Goal: Task Accomplishment & Management: Manage account settings

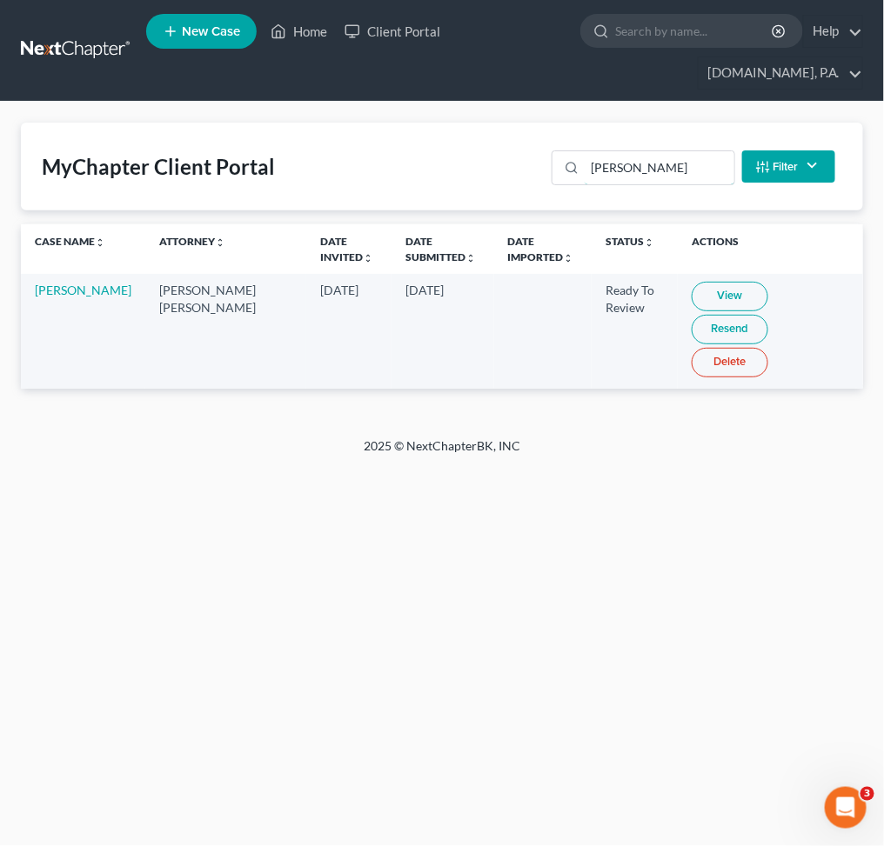
drag, startPoint x: 647, startPoint y: 166, endPoint x: 365, endPoint y: 166, distance: 281.8
click at [518, 166] on div "MyChapter Client Portal sanford Filter Status Filter... Invited In Progress Rea…" at bounding box center [442, 167] width 842 height 88
click at [710, 300] on link "View" at bounding box center [729, 297] width 77 height 30
drag, startPoint x: 644, startPoint y: 162, endPoint x: 567, endPoint y: 164, distance: 77.4
click at [584, 165] on input "lanford" at bounding box center [658, 167] width 149 height 33
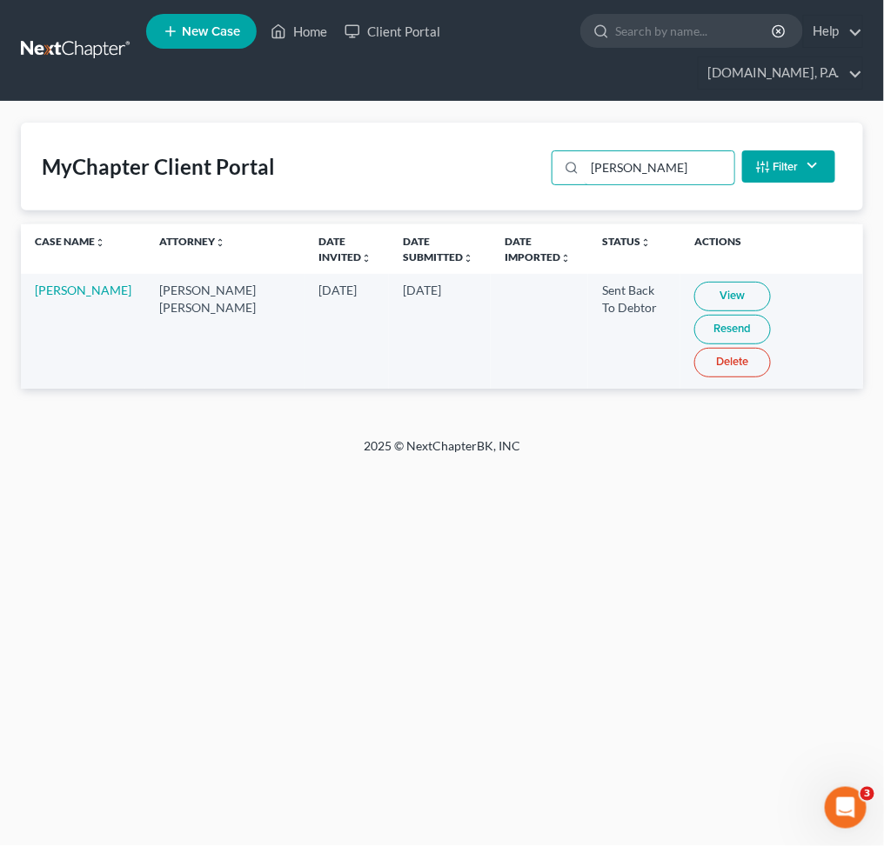
type input "voss"
click at [694, 297] on link "View" at bounding box center [732, 297] width 77 height 30
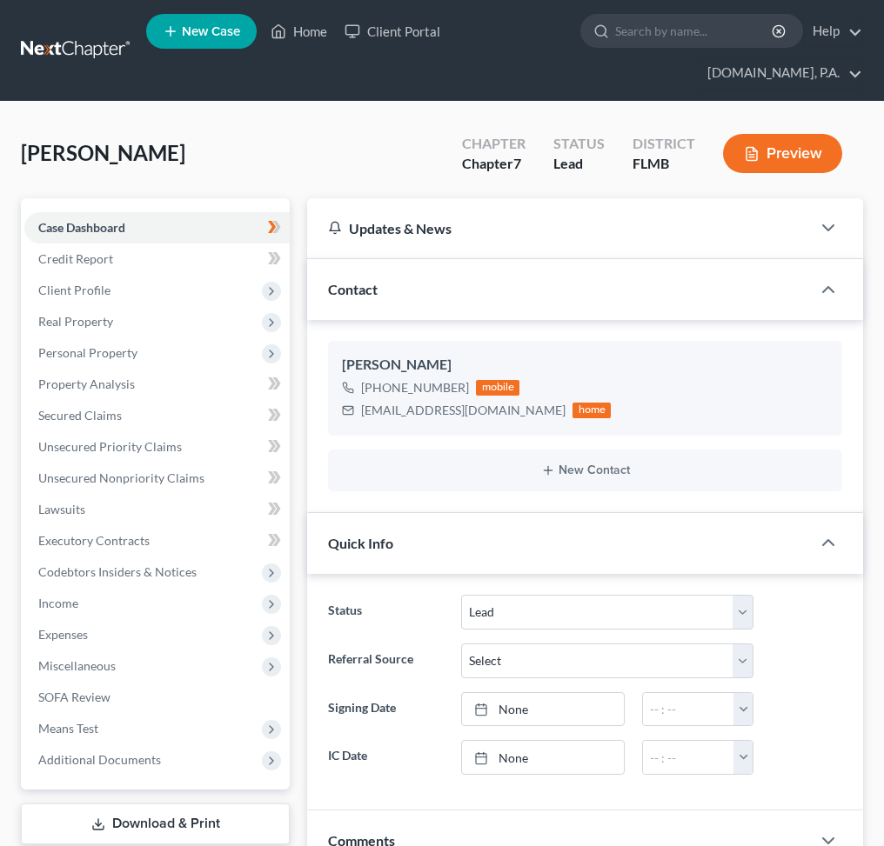
select select "4"
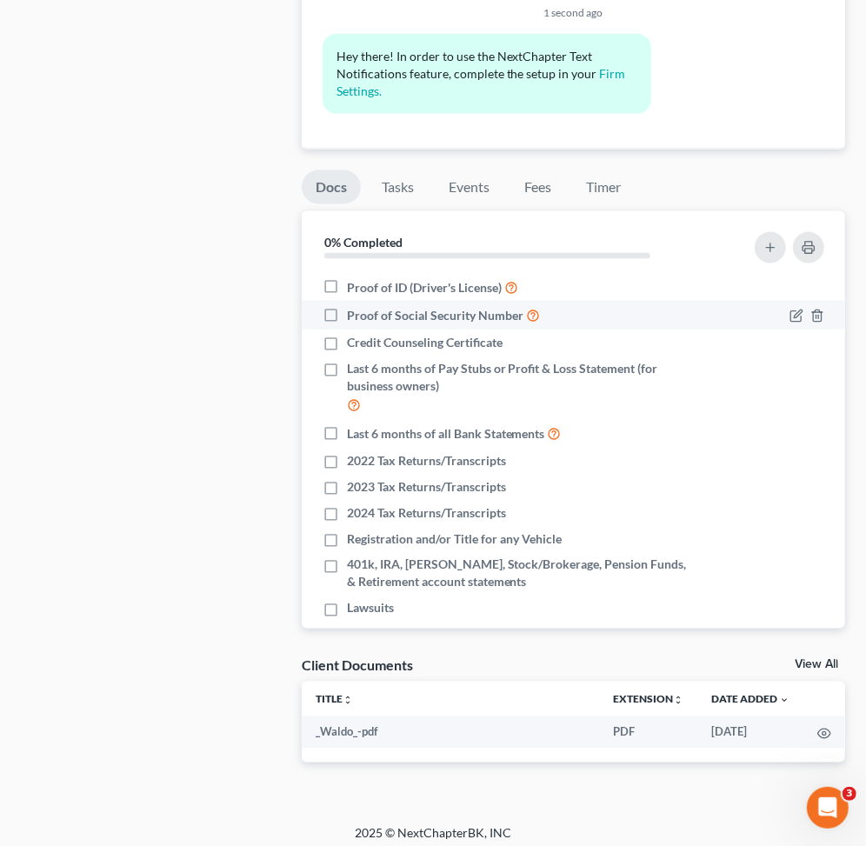
scroll to position [1189, 0]
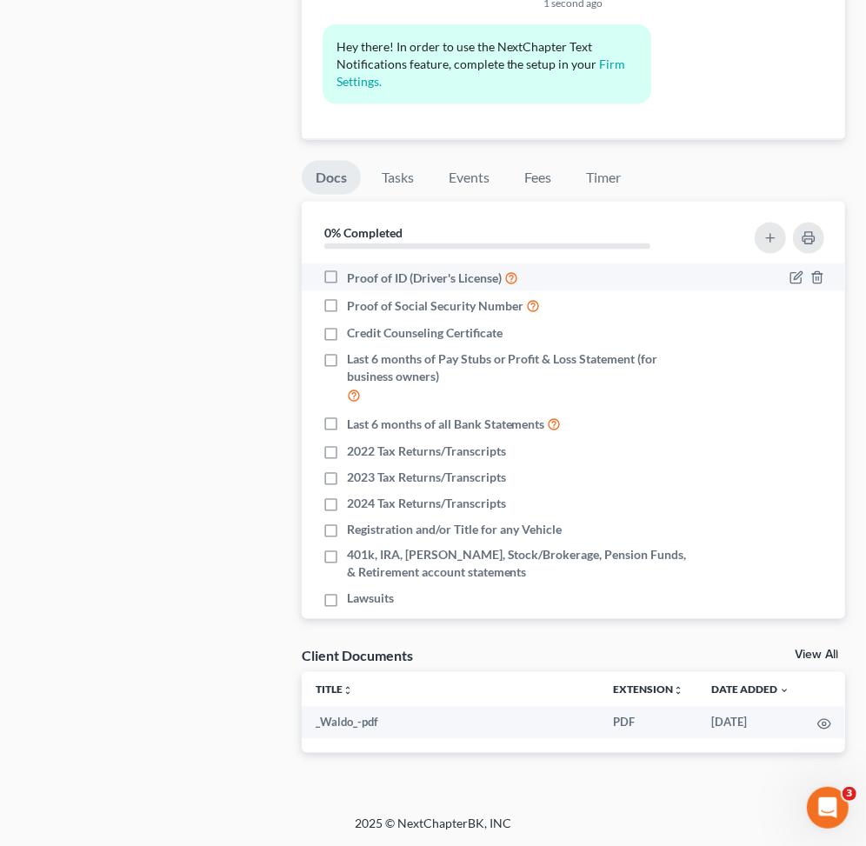
drag, startPoint x: 330, startPoint y: 271, endPoint x: 342, endPoint y: 294, distance: 25.7
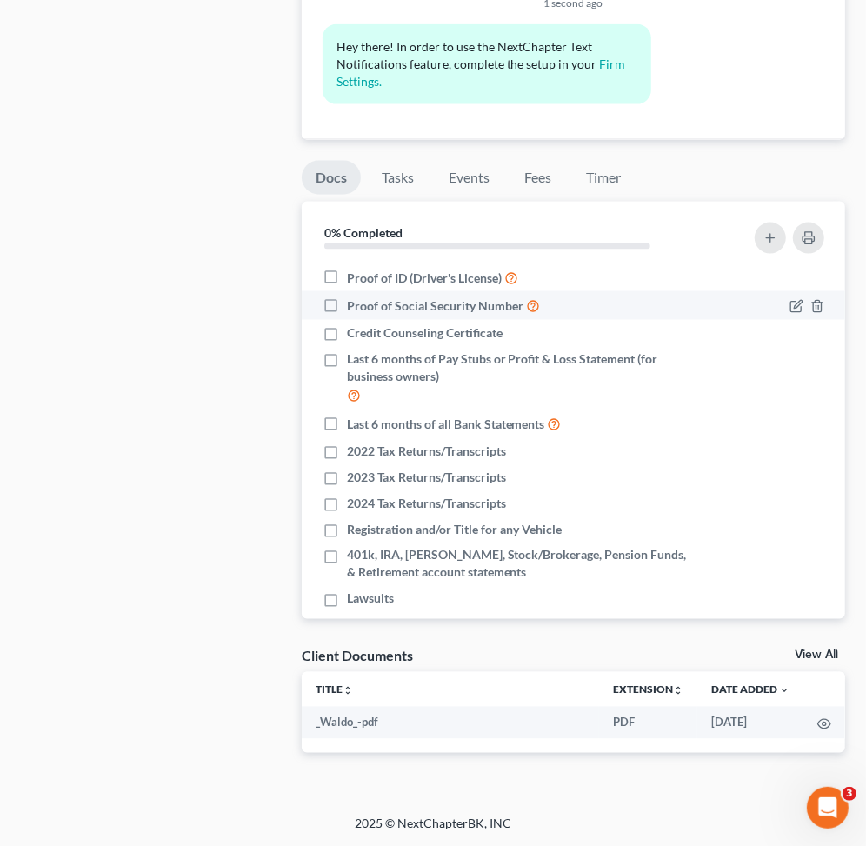
click at [347, 271] on label "Proof of ID (Driver's License)" at bounding box center [432, 278] width 171 height 20
click at [354, 271] on input "Proof of ID (Driver's License)" at bounding box center [359, 273] width 11 height 11
checkbox input "true"
click at [790, 309] on icon "button" at bounding box center [797, 306] width 14 height 14
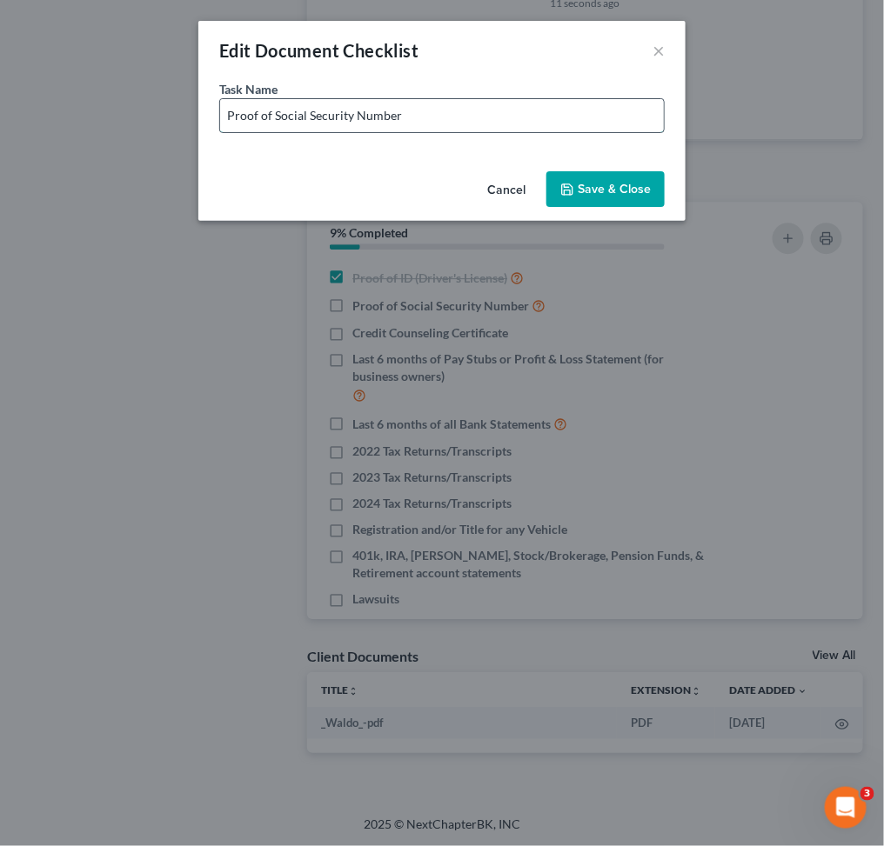
click at [522, 102] on input "Proof of Social Security Number" at bounding box center [442, 115] width 444 height 33
type input "Proof of Social Security Number - Copy of SS Card or W-2 with fully visible SSN"
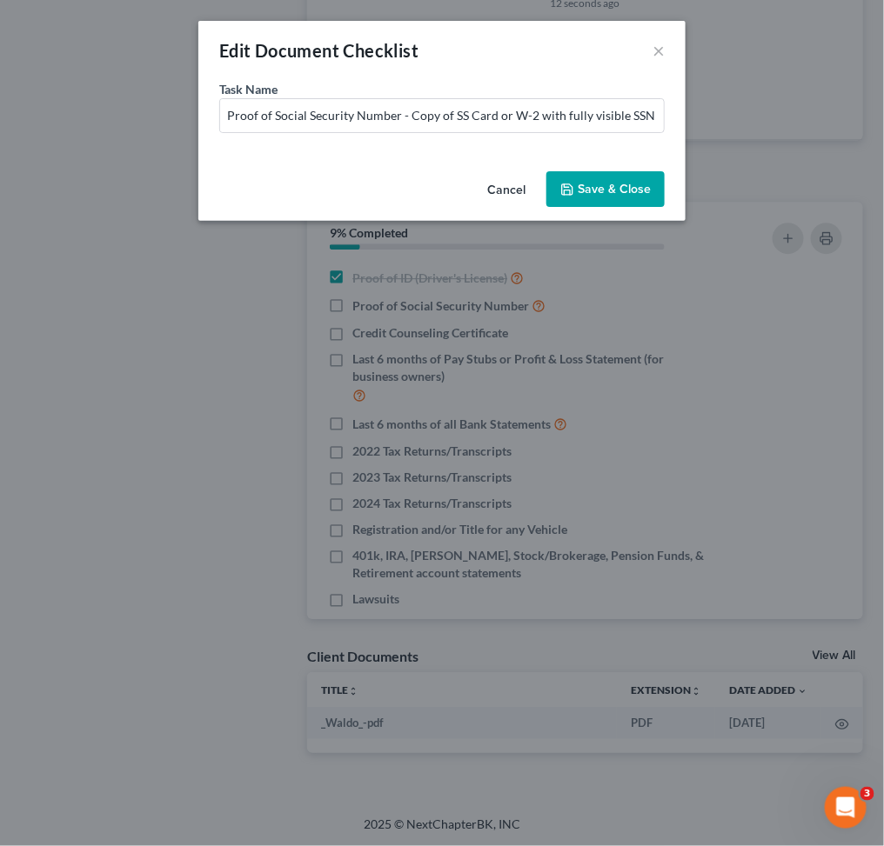
click at [616, 187] on button "Save & Close" at bounding box center [605, 189] width 118 height 37
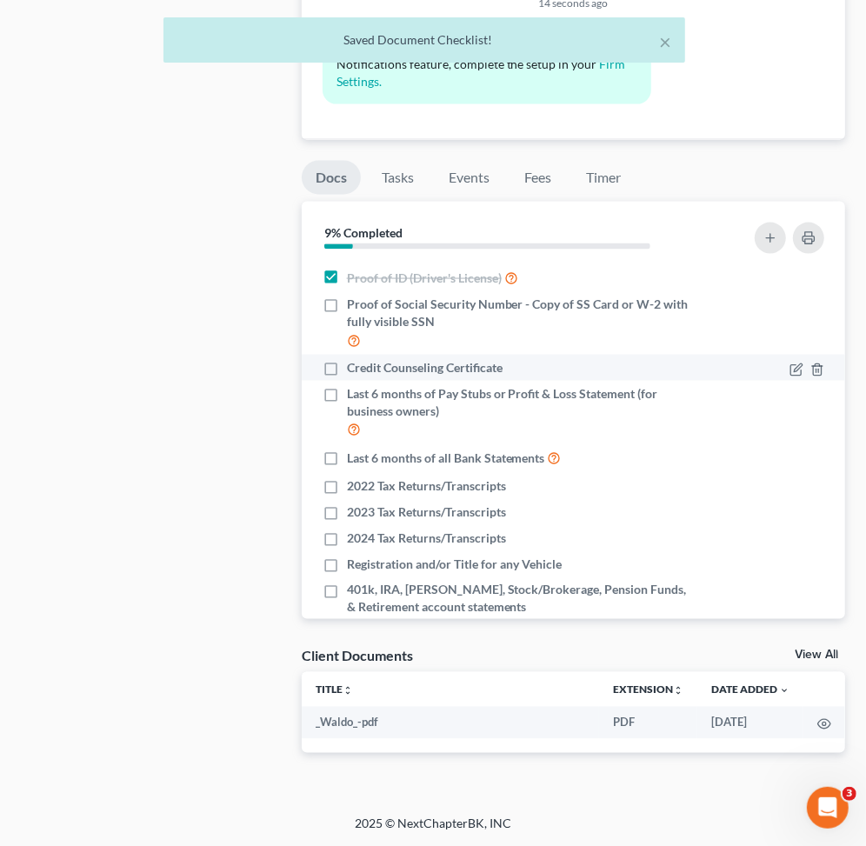
click at [347, 363] on label "Credit Counseling Certificate" at bounding box center [425, 367] width 156 height 17
click at [354, 363] on input "Credit Counseling Certificate" at bounding box center [359, 364] width 11 height 11
checkbox input "true"
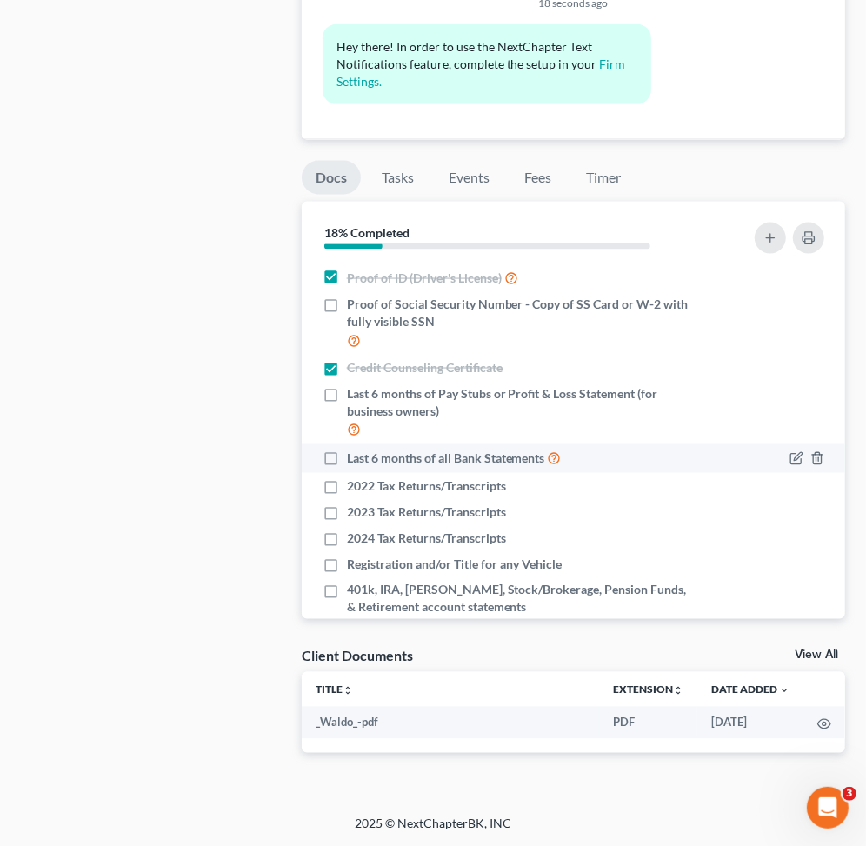
click at [347, 459] on label "Last 6 months of all Bank Statements" at bounding box center [454, 459] width 215 height 20
click at [354, 459] on input "Last 6 months of all Bank Statements" at bounding box center [359, 454] width 11 height 11
checkbox input "true"
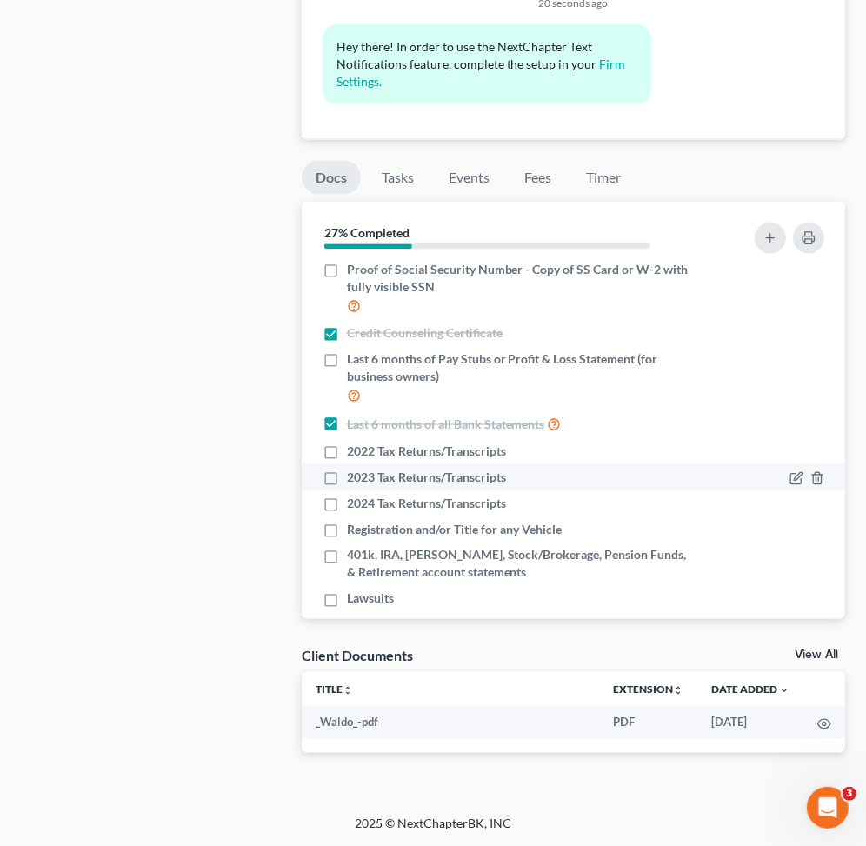
scroll to position [54, 0]
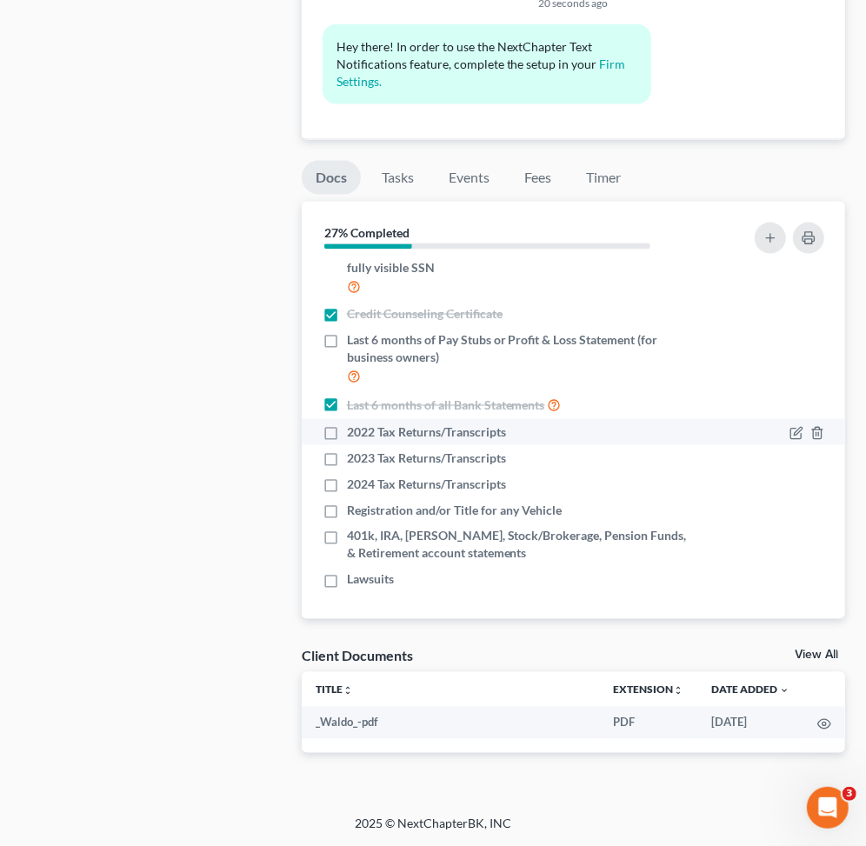
click at [347, 435] on label "2022 Tax Returns/Transcripts" at bounding box center [426, 432] width 159 height 17
click at [354, 435] on input "2022 Tax Returns/Transcripts" at bounding box center [359, 429] width 11 height 11
checkbox input "true"
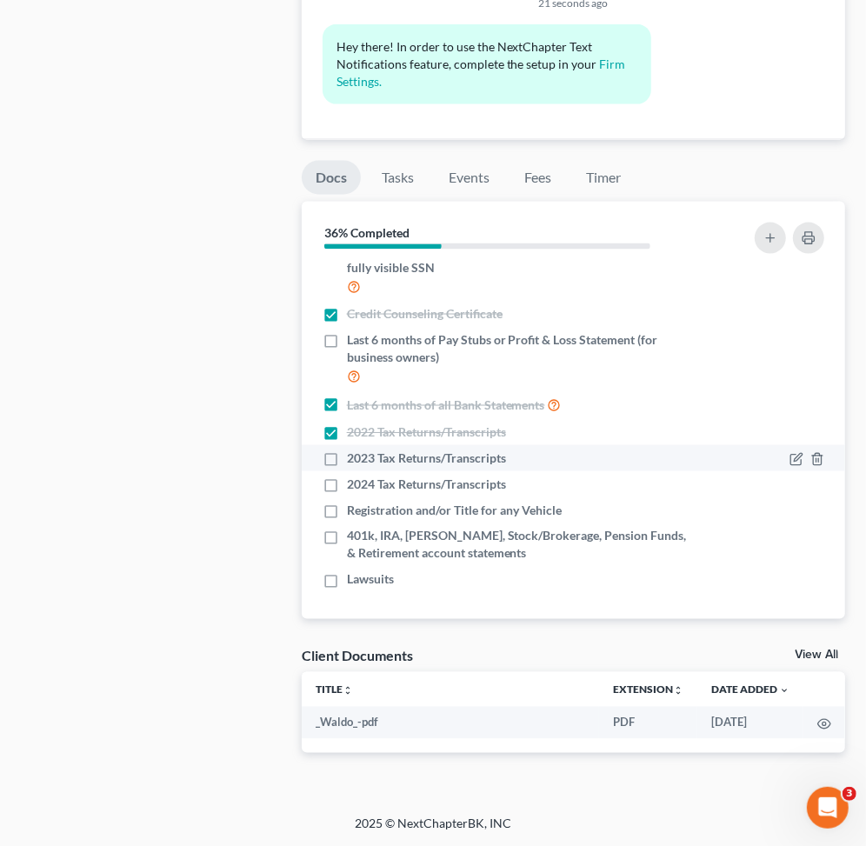
click at [347, 460] on label "2023 Tax Returns/Transcripts" at bounding box center [426, 458] width 159 height 17
click at [354, 460] on input "2023 Tax Returns/Transcripts" at bounding box center [359, 455] width 11 height 11
checkbox input "true"
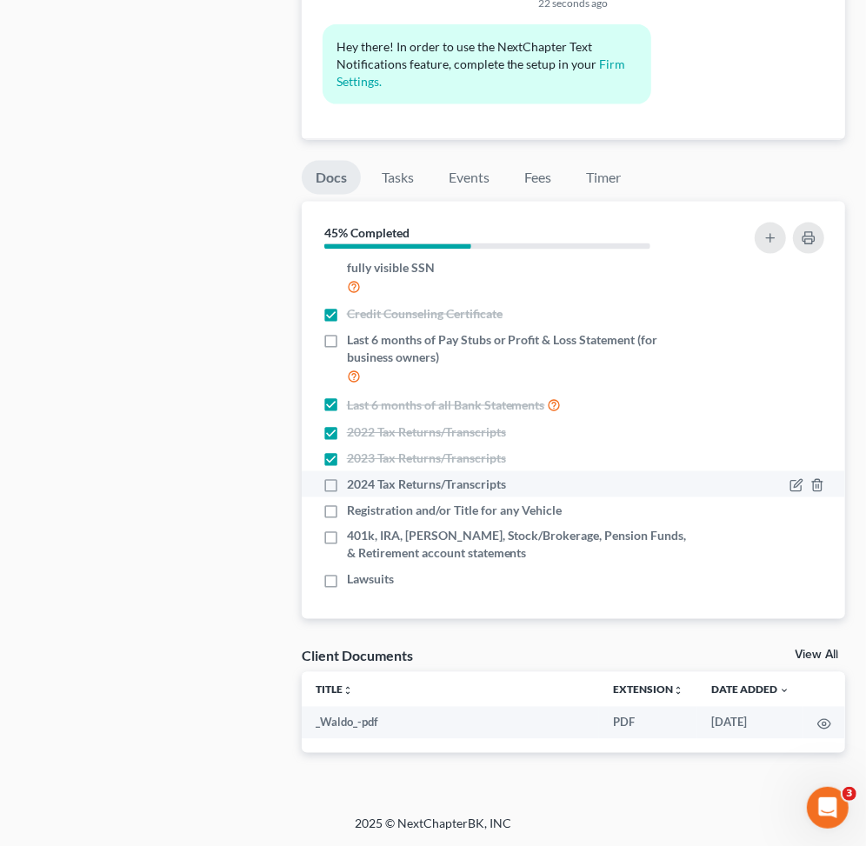
click at [347, 476] on label "2024 Tax Returns/Transcripts" at bounding box center [426, 484] width 159 height 17
click at [354, 476] on input "2024 Tax Returns/Transcripts" at bounding box center [359, 481] width 11 height 11
checkbox input "true"
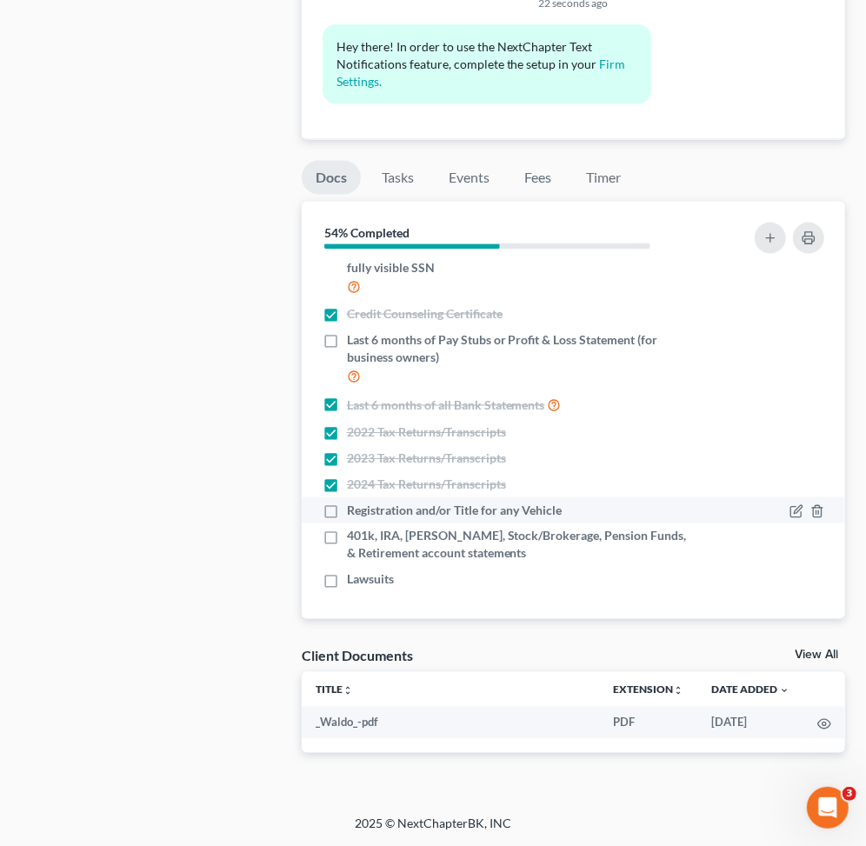
click at [347, 517] on label "Registration and/or Title for any Vehicle" at bounding box center [454, 510] width 215 height 17
click at [354, 513] on input "Registration and/or Title for any Vehicle" at bounding box center [359, 507] width 11 height 11
checkbox input "true"
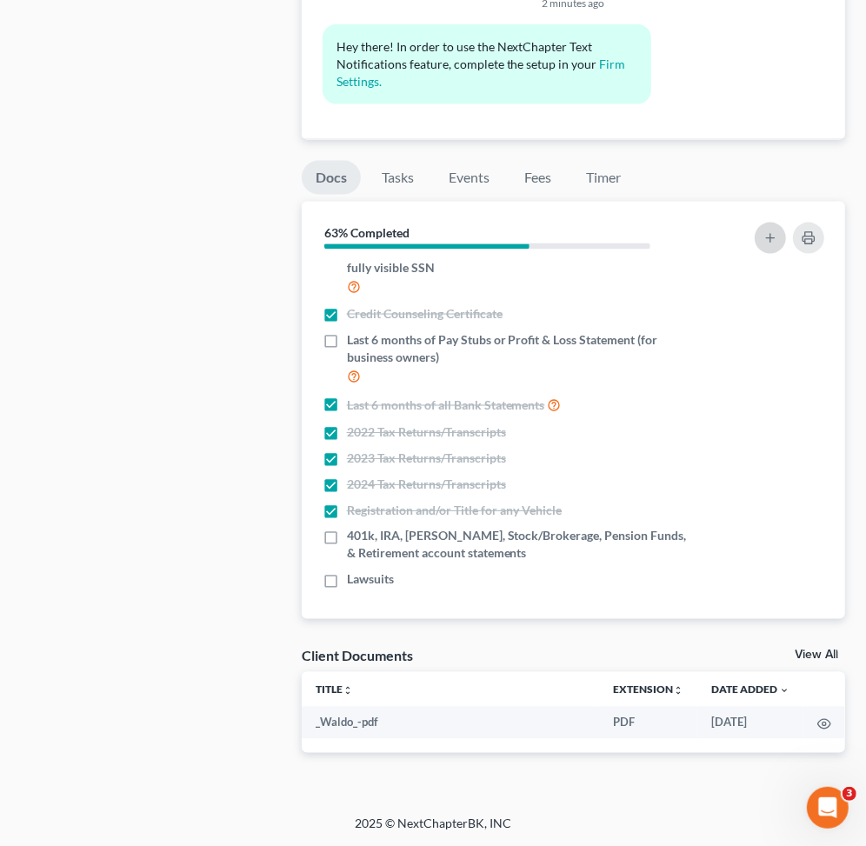
click at [762, 249] on button "button" at bounding box center [770, 238] width 31 height 31
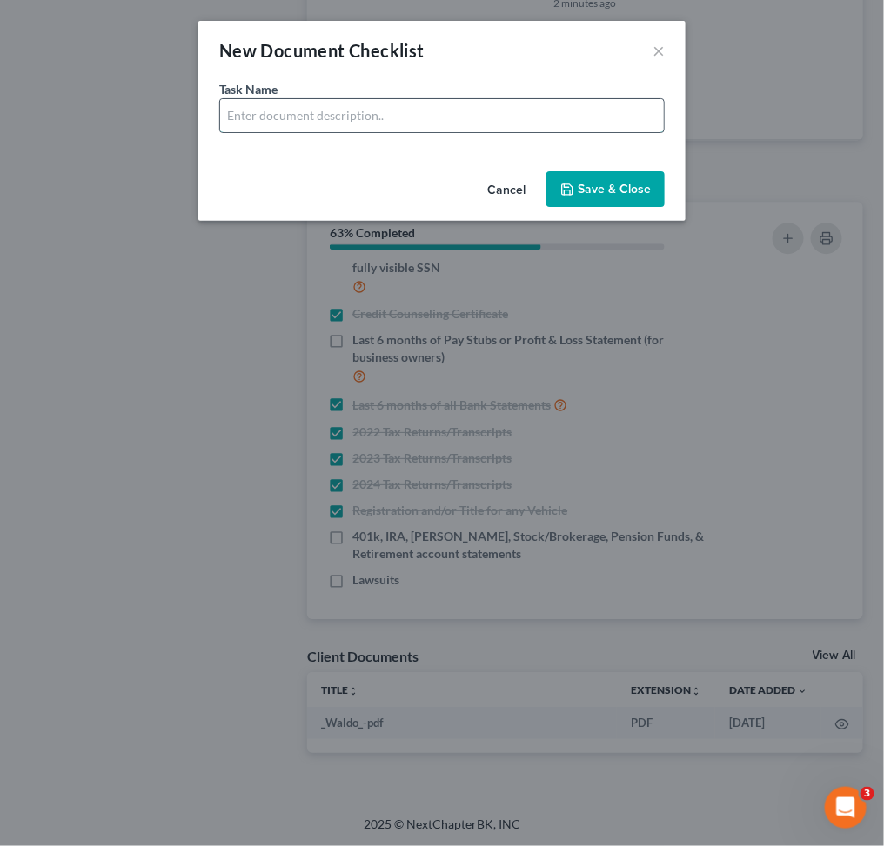
click at [326, 117] on input "text" at bounding box center [442, 115] width 444 height 33
type input "Bank Statements for Cash App - 6 Months"
click at [605, 185] on button "Save & Close" at bounding box center [605, 189] width 118 height 37
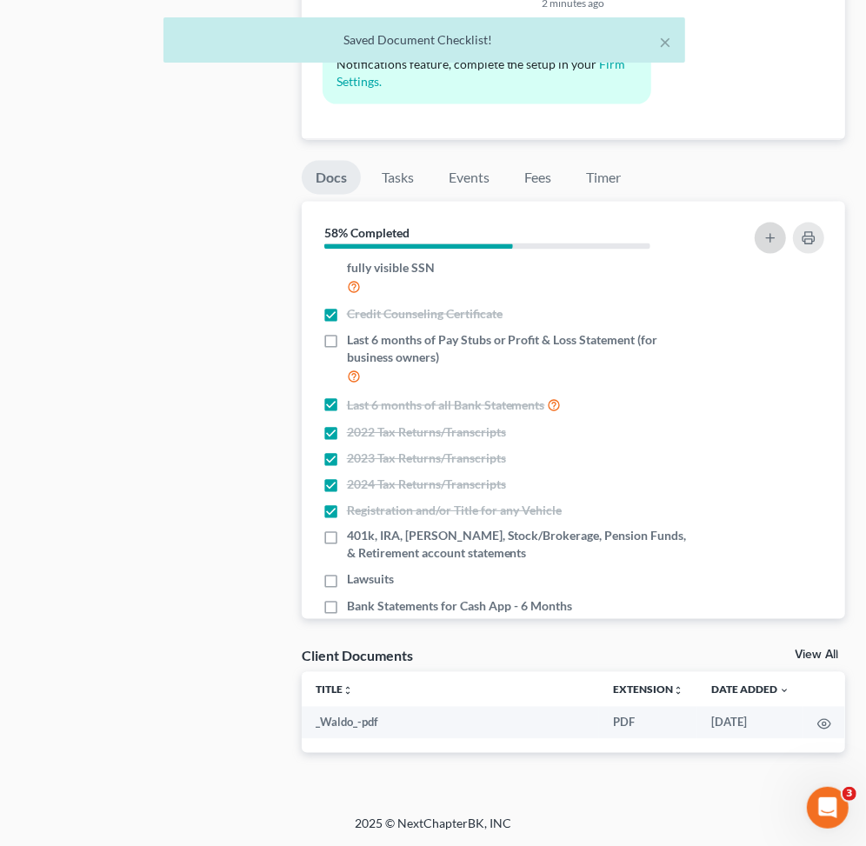
click at [770, 230] on button "button" at bounding box center [770, 238] width 31 height 31
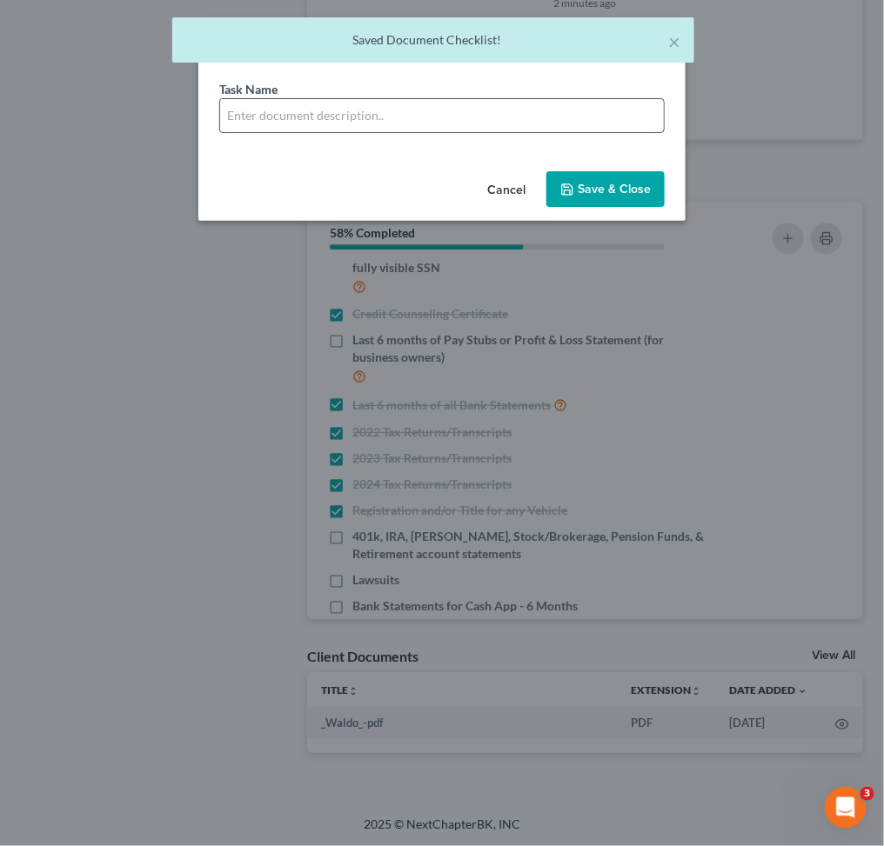
click at [381, 109] on input "text" at bounding box center [442, 115] width 444 height 33
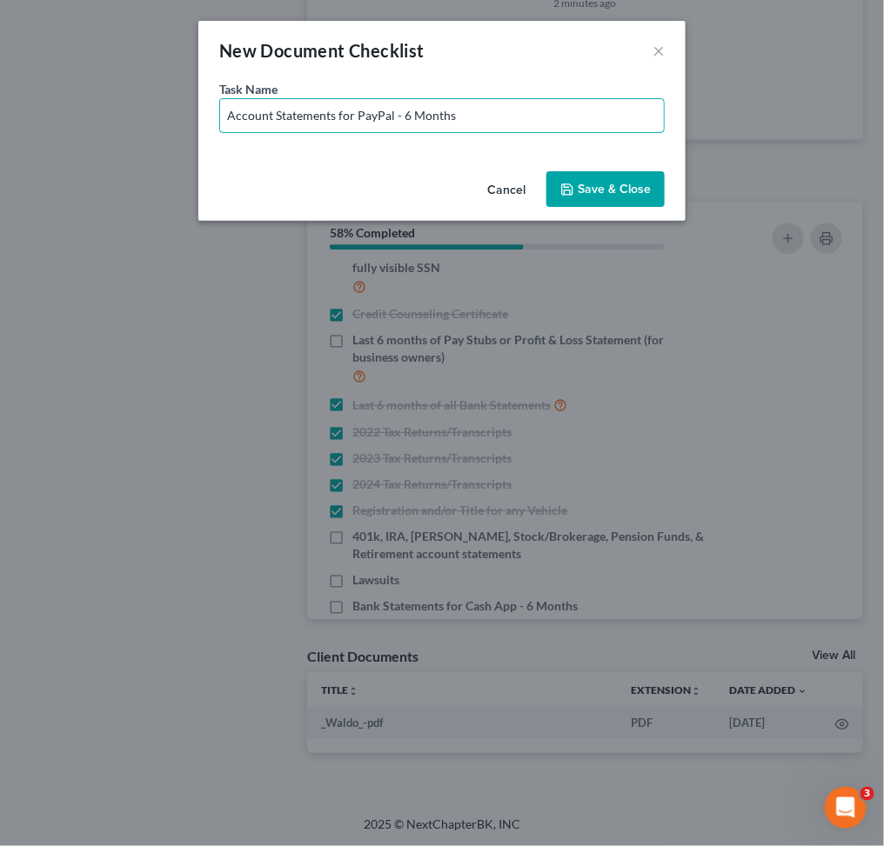
drag, startPoint x: 465, startPoint y: 126, endPoint x: 119, endPoint y: 123, distance: 346.1
click at [119, 123] on div "New Document Checklist × Task Name * Account Statements for PayPal - 6 Months C…" at bounding box center [442, 423] width 884 height 846
type input "Account Statements for Venmo - 6 Months"
click at [615, 184] on button "Save & Close" at bounding box center [605, 189] width 118 height 37
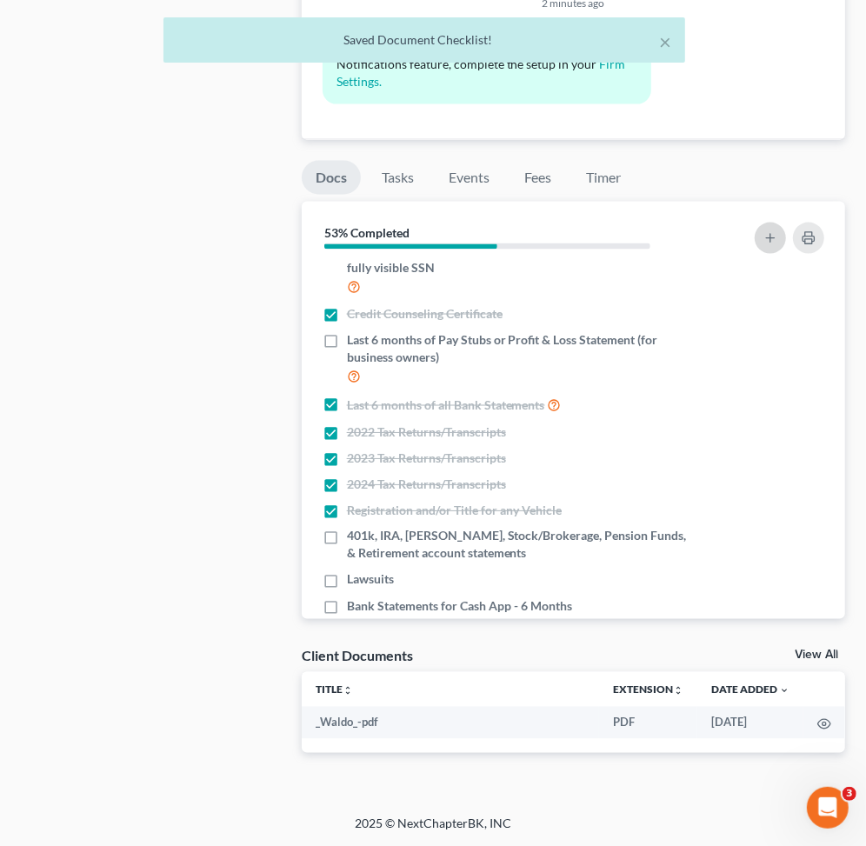
click at [768, 235] on icon "button" at bounding box center [771, 238] width 14 height 14
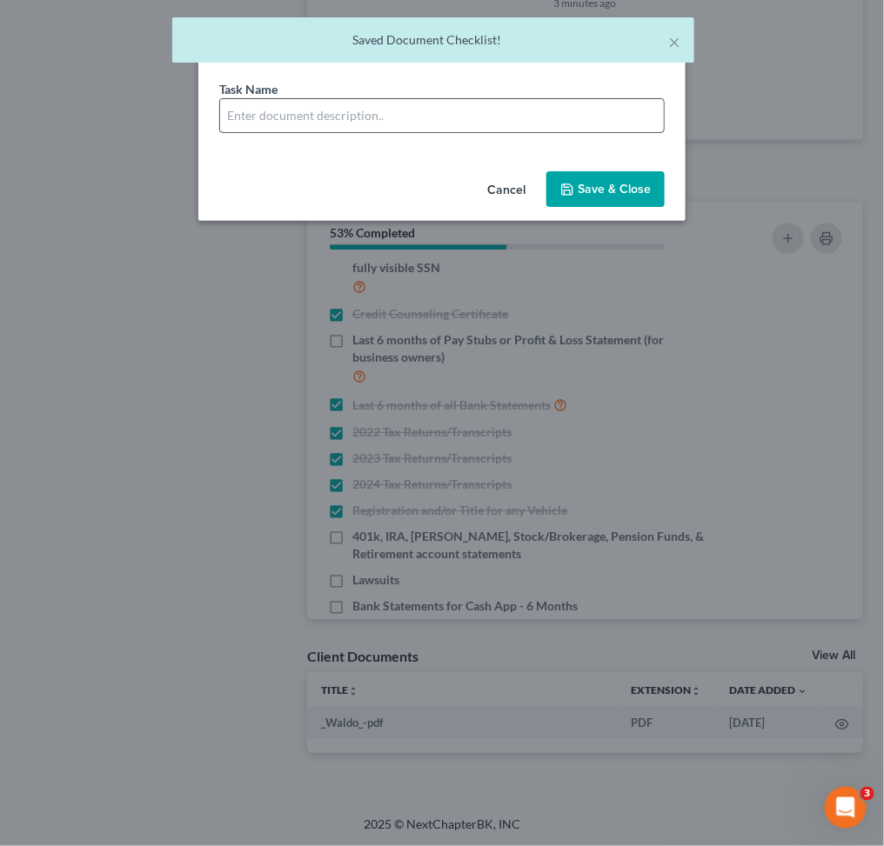
click at [326, 115] on input "text" at bounding box center [442, 115] width 444 height 33
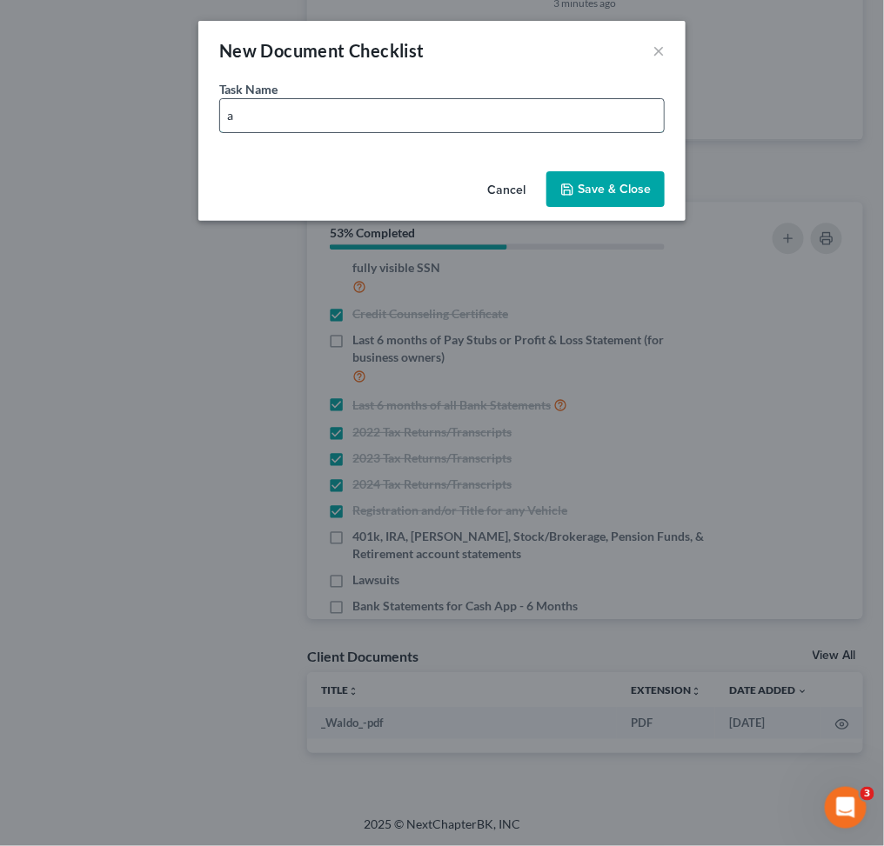
type input "Account Statements for Apple Cash - 6 Months"
click at [610, 192] on button "Save & Close" at bounding box center [605, 189] width 118 height 37
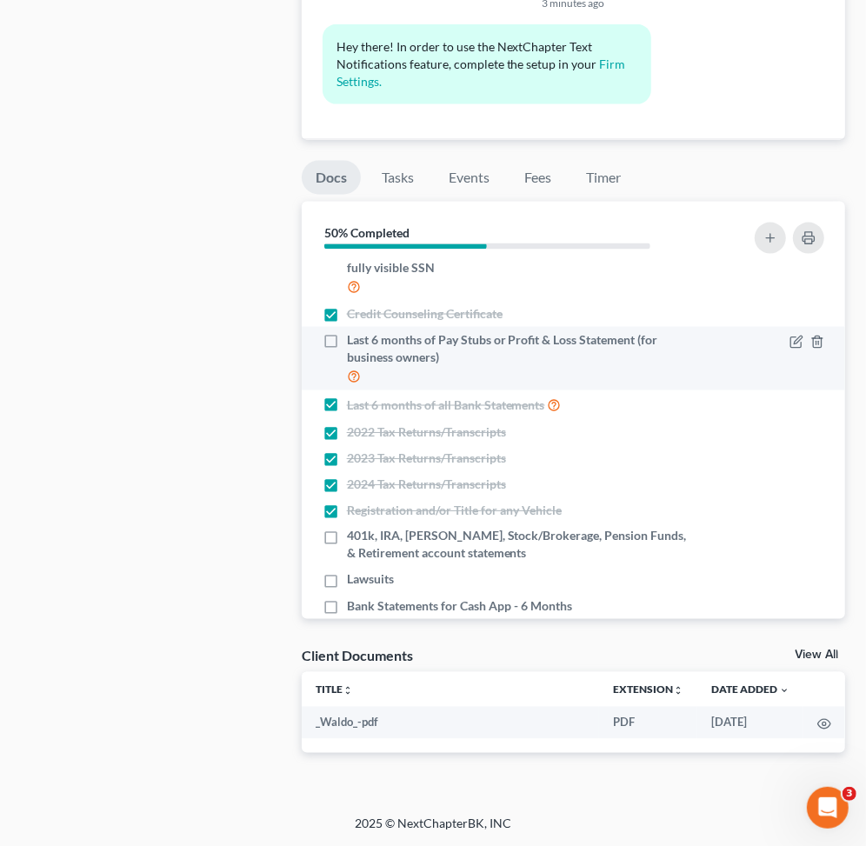
scroll to position [0, 0]
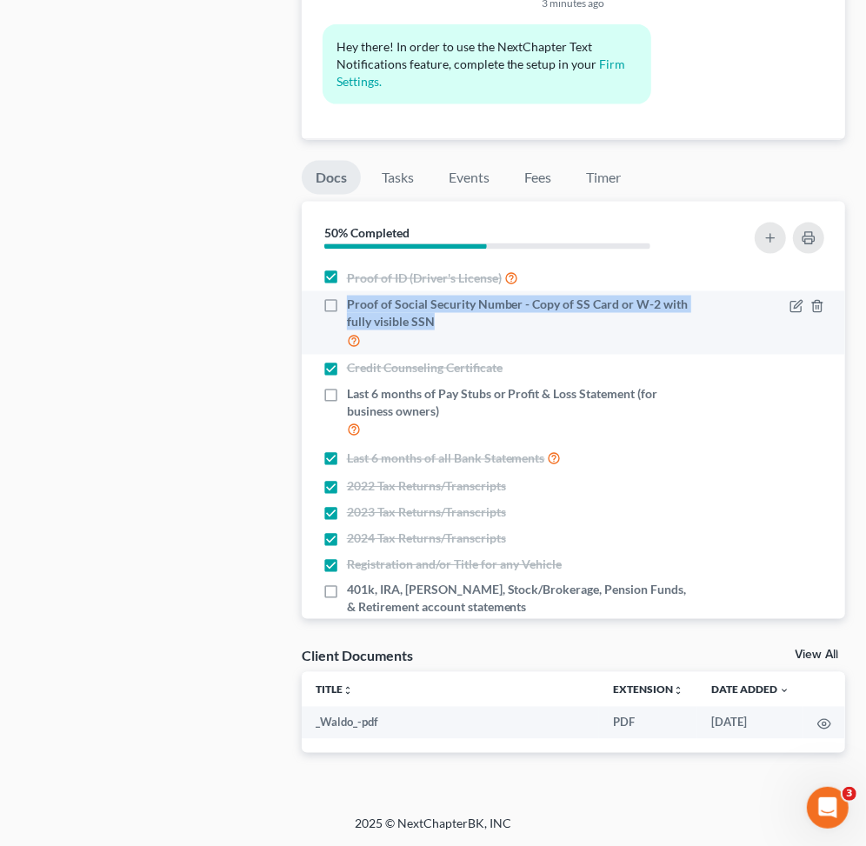
drag, startPoint x: 346, startPoint y: 309, endPoint x: 481, endPoint y: 315, distance: 134.9
click at [481, 315] on span "Proof of Social Security Number - Copy of SS Card or W-2 with fully visible SSN" at bounding box center [521, 313] width 348 height 35
copy span "Proof of Social Security Number - Copy of SS Card or W-2 with fully visible SSN"
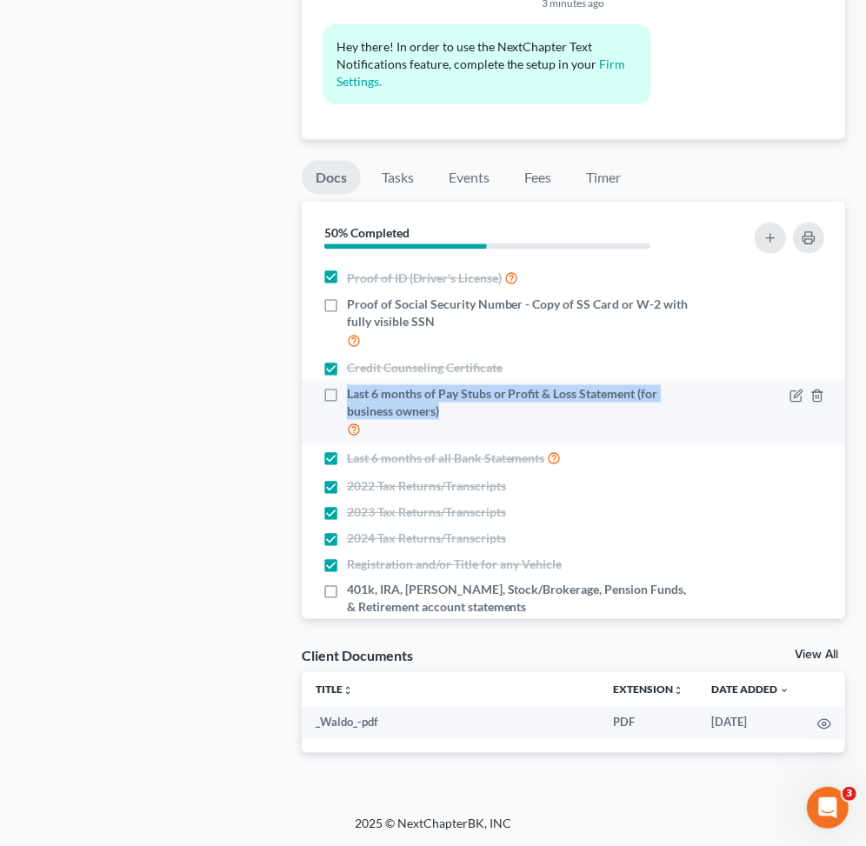
drag, startPoint x: 341, startPoint y: 390, endPoint x: 462, endPoint y: 416, distance: 123.7
click at [462, 416] on label "Last 6 months of Pay Stubs or Profit & Loss Statement (for business owners)" at bounding box center [521, 412] width 348 height 55
copy span "Last 6 months of Pay Stubs or Profit & Loss Statement (for business owners)"
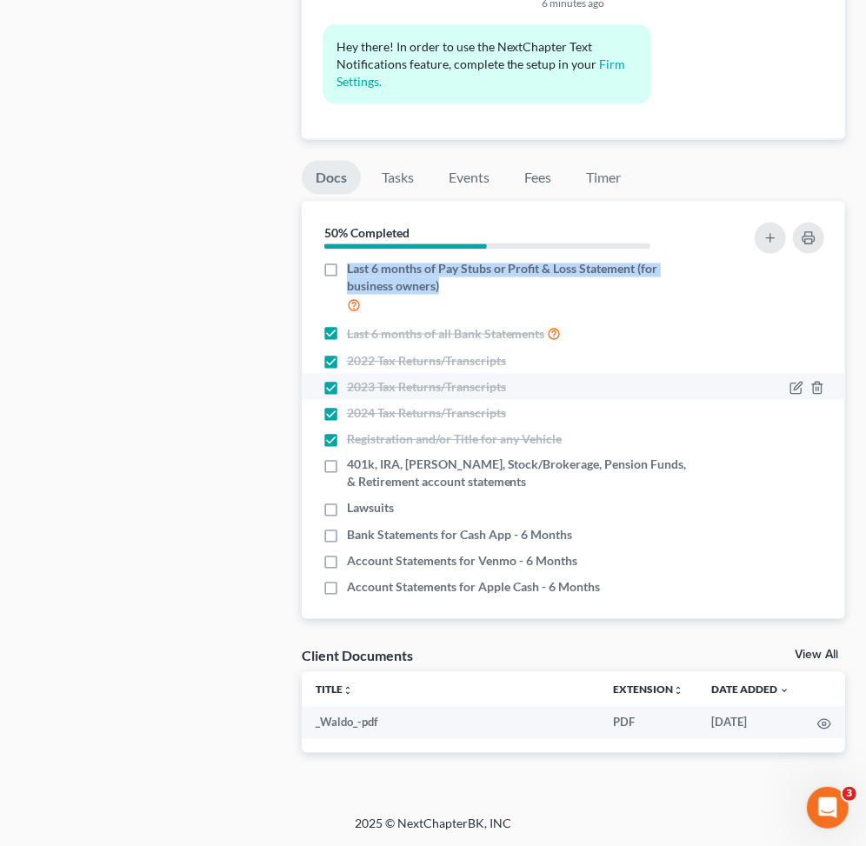
scroll to position [133, 0]
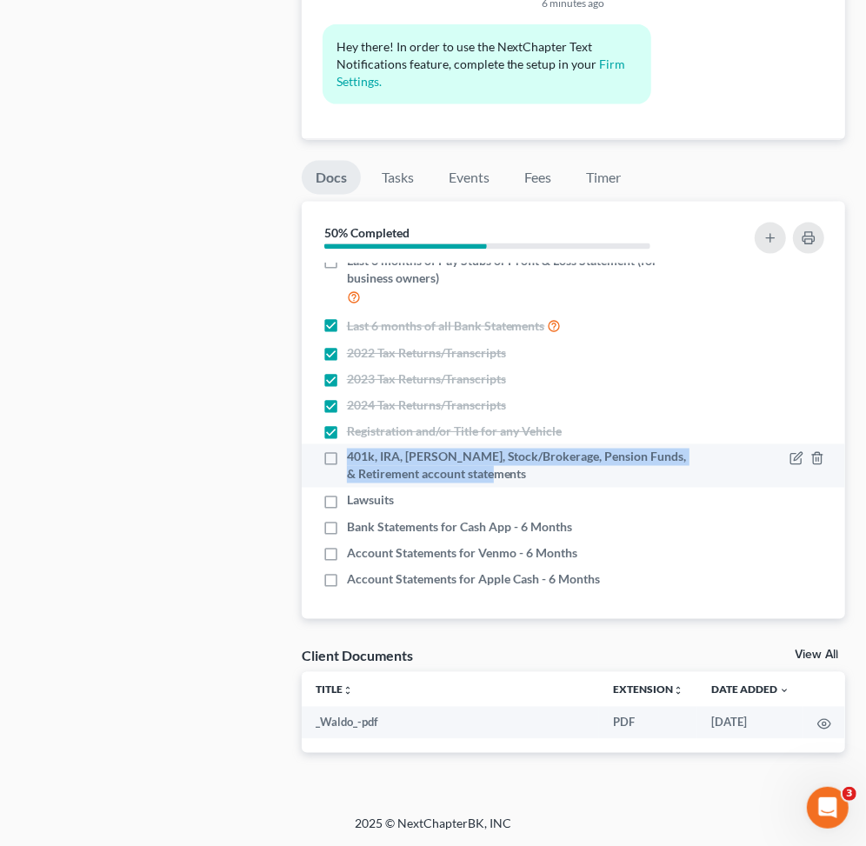
drag, startPoint x: 350, startPoint y: 453, endPoint x: 508, endPoint y: 472, distance: 158.6
click at [524, 477] on label "401k, IRA, ROTH IRA, Stock/Brokerage, Pension Funds, & Retirement account state…" at bounding box center [521, 466] width 348 height 35
copy span "401k, IRA, ROTH IRA, Stock/Brokerage, Pension Funds, & Retirement account state…"
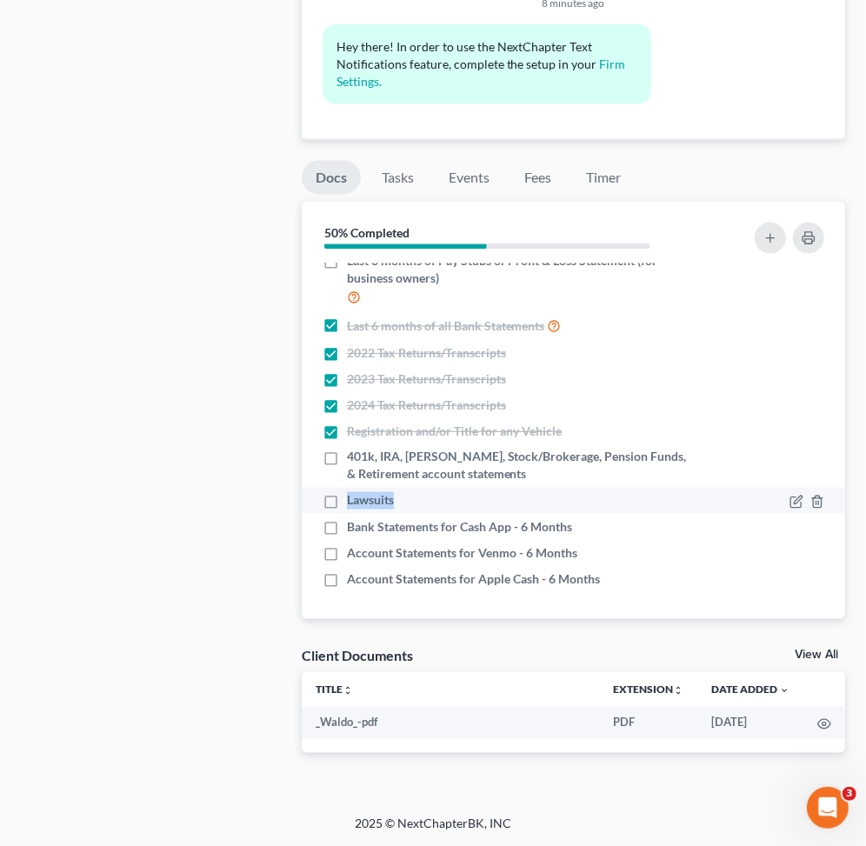
drag, startPoint x: 339, startPoint y: 499, endPoint x: 395, endPoint y: 500, distance: 55.7
click at [395, 500] on div "Lawsuits" at bounding box center [509, 500] width 372 height 17
copy span "Lawsuits"
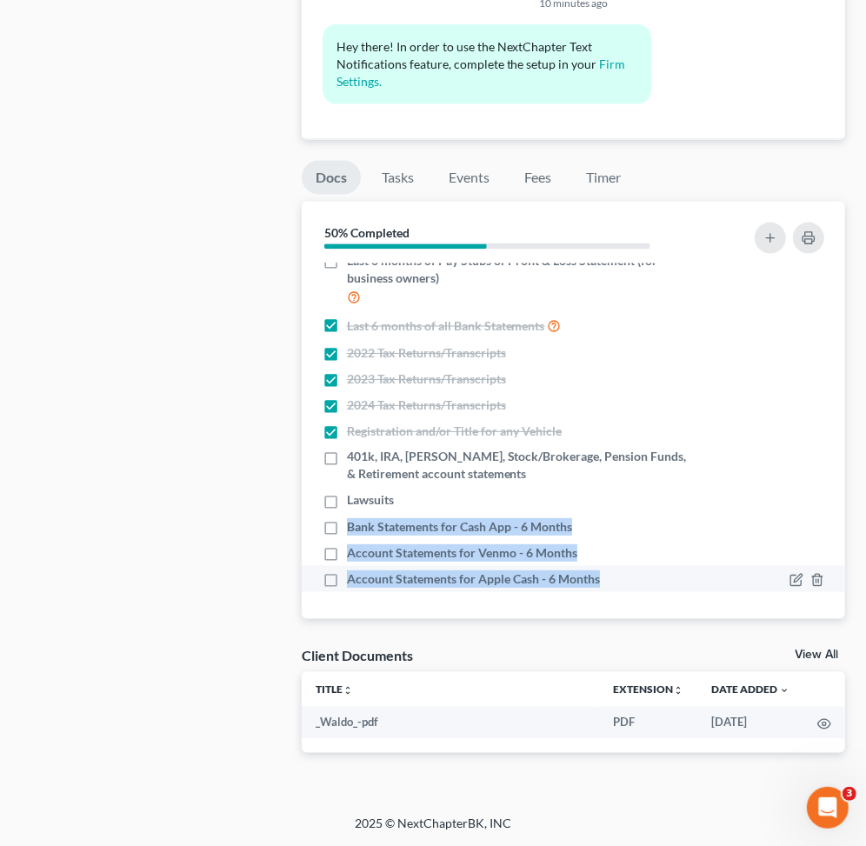
drag, startPoint x: 343, startPoint y: 523, endPoint x: 585, endPoint y: 575, distance: 248.2
click at [612, 576] on ul "Proof of ID (Driver's License) Proof of Social Security Number - Copy of SS Car…" at bounding box center [574, 361] width 516 height 462
copy ul "Bank Statements for Cash App - 6 Months Account Statements for Venmo - 6 Months…"
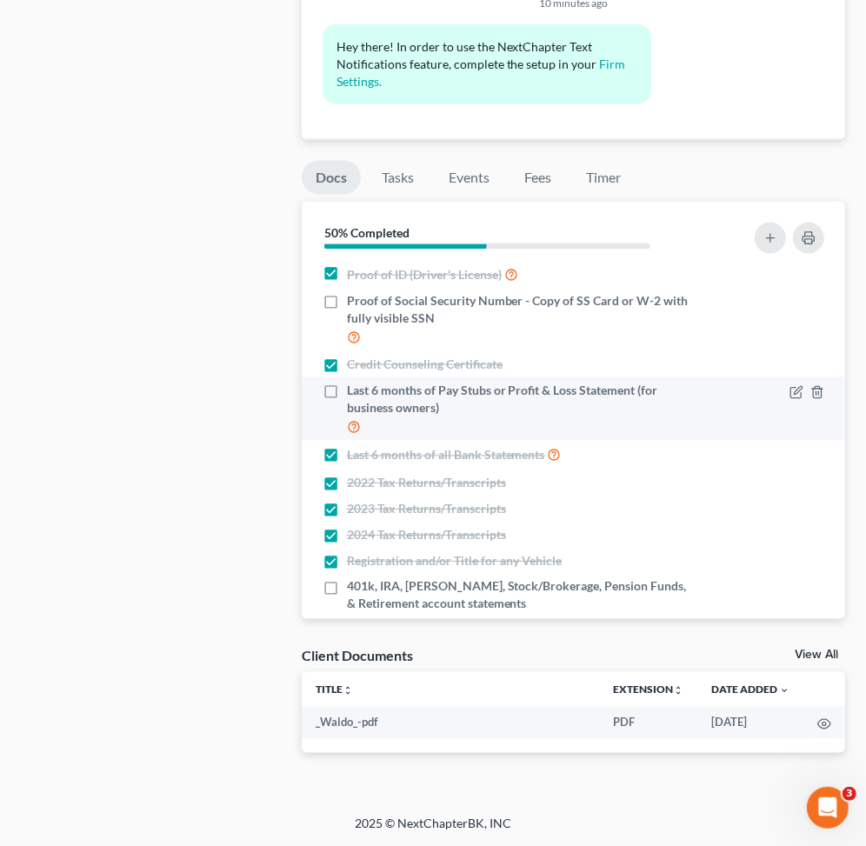
scroll to position [0, 0]
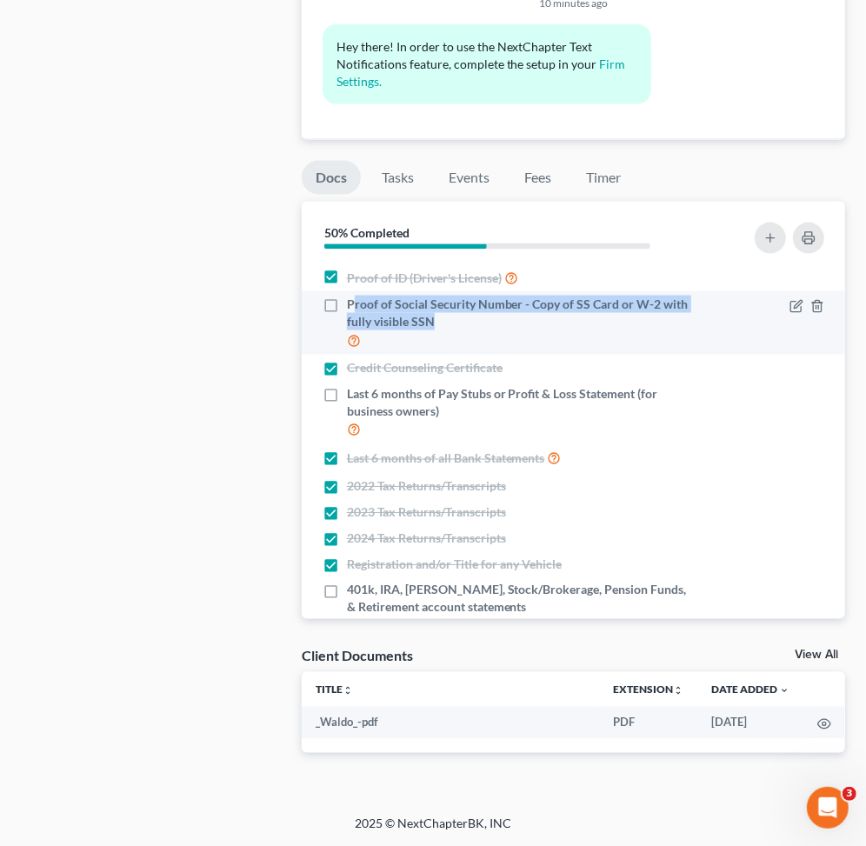
drag, startPoint x: 351, startPoint y: 300, endPoint x: 459, endPoint y: 331, distance: 112.3
click at [459, 331] on label "Proof of Social Security Number - Copy of SS Card or W-2 with fully visible SSN" at bounding box center [521, 323] width 348 height 55
drag, startPoint x: 350, startPoint y: 304, endPoint x: 497, endPoint y: 331, distance: 150.3
click at [497, 331] on label "Proof of Social Security Number - Copy of SS Card or W-2 with fully visible SSN" at bounding box center [521, 323] width 348 height 55
copy span "Proof of Social Security Number - Copy of SS Card or W-2 with fully visible SSN"
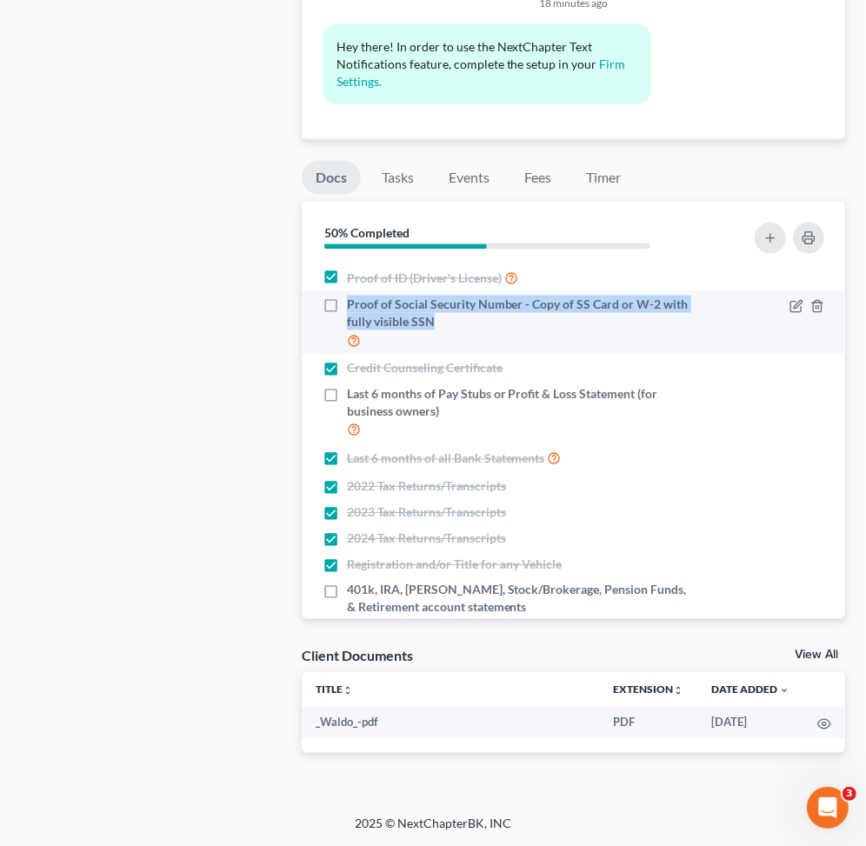
copy span "Proof of Social Security Number - Copy of SS Card or W-2 with fully visible SSN"
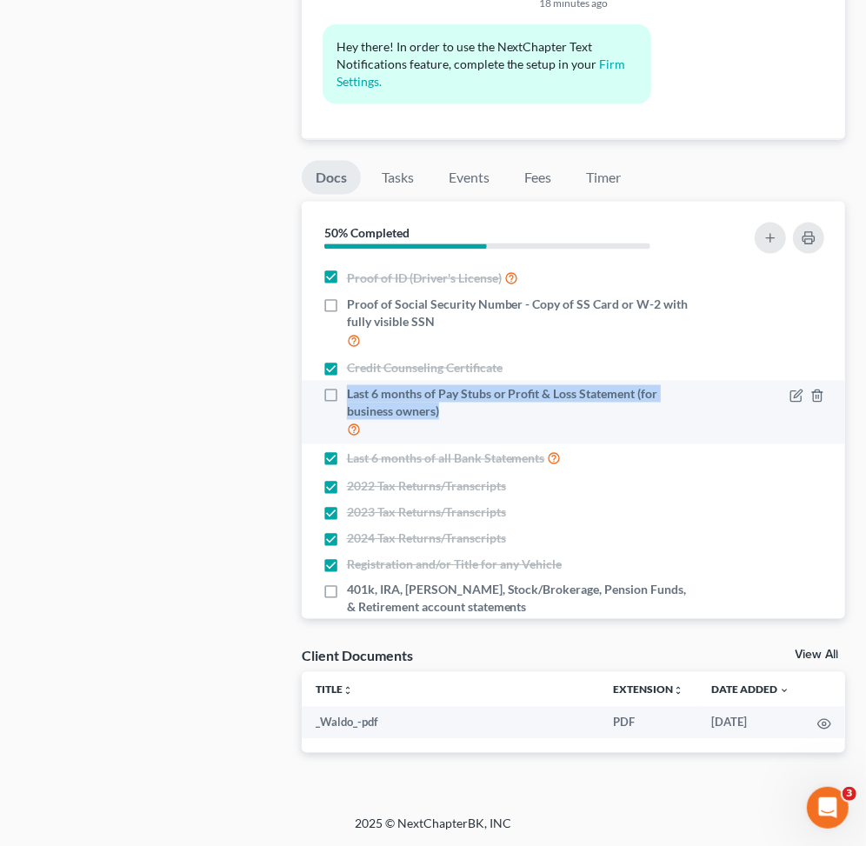
drag, startPoint x: 346, startPoint y: 391, endPoint x: 490, endPoint y: 407, distance: 145.2
click at [490, 407] on span "Last 6 months of Pay Stubs or Profit & Loss Statement (for business owners)" at bounding box center [521, 402] width 348 height 35
copy span "Last 6 months of Pay Stubs or Profit & Loss Statement (for business owners)"
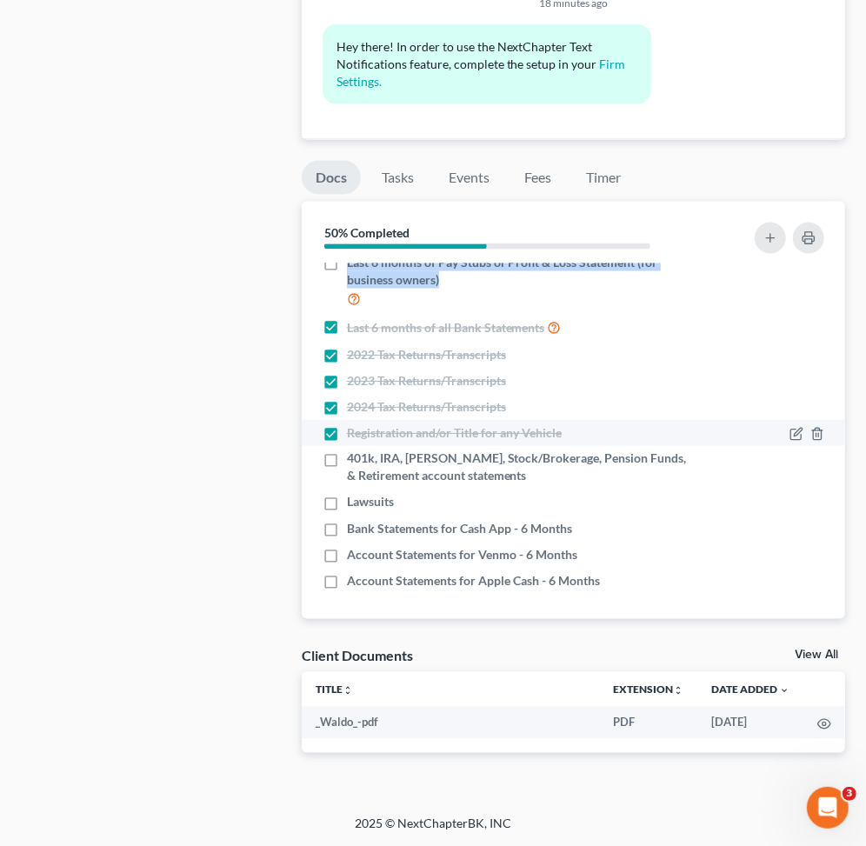
scroll to position [133, 0]
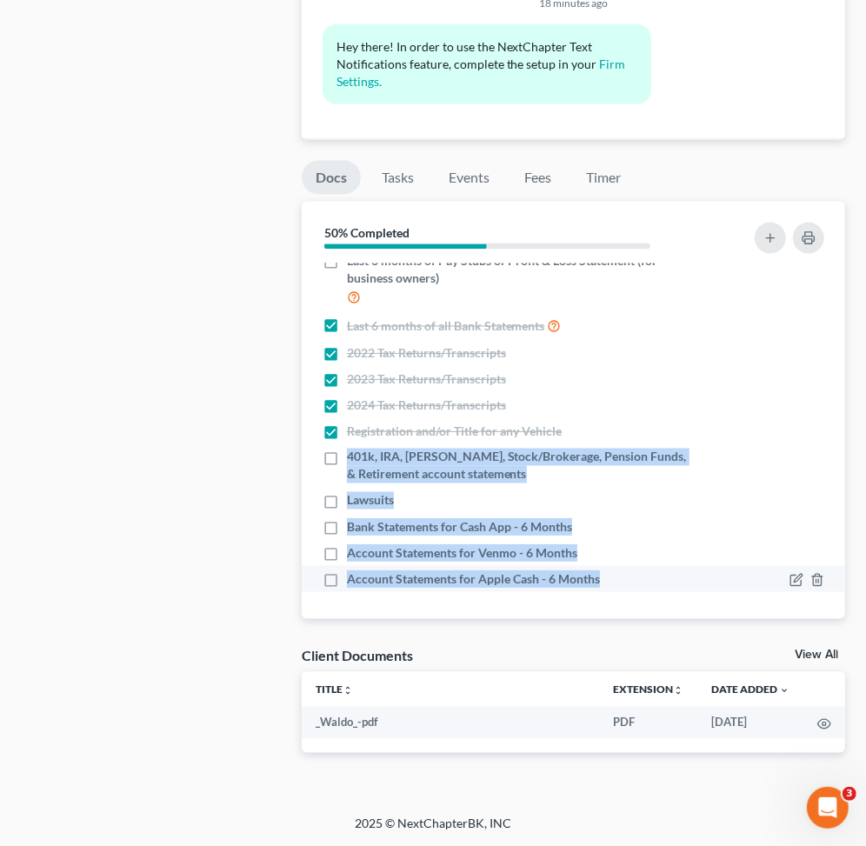
drag, startPoint x: 345, startPoint y: 454, endPoint x: 659, endPoint y: 590, distance: 342.0
click at [659, 590] on ul "Proof of ID (Driver's License) Proof of Social Security Number - Copy of SS Car…" at bounding box center [574, 361] width 516 height 462
click at [772, 240] on icon "button" at bounding box center [771, 238] width 14 height 14
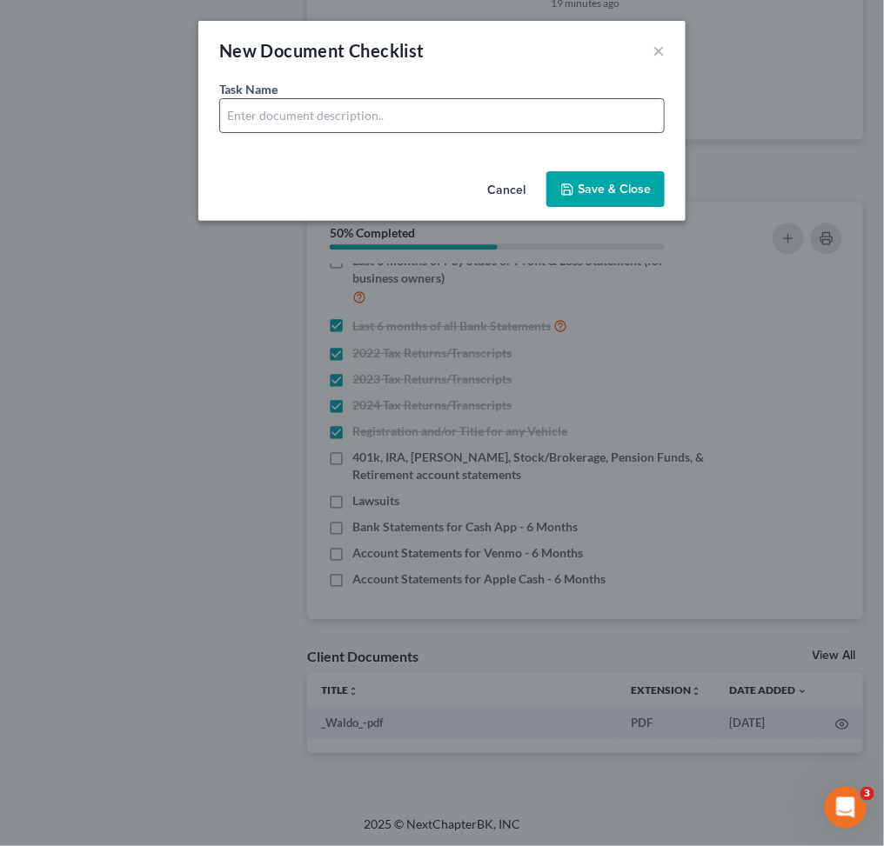
click at [353, 122] on input "text" at bounding box center [442, 115] width 444 height 33
drag, startPoint x: 386, startPoint y: 117, endPoint x: 340, endPoint y: 125, distance: 46.7
click at [340, 125] on input "Bank Statements for Cash App - 6 Months" at bounding box center [442, 115] width 444 height 33
type input "Bank Statements for Chime - 6 Months"
click at [585, 185] on button "Save & Close" at bounding box center [605, 189] width 118 height 37
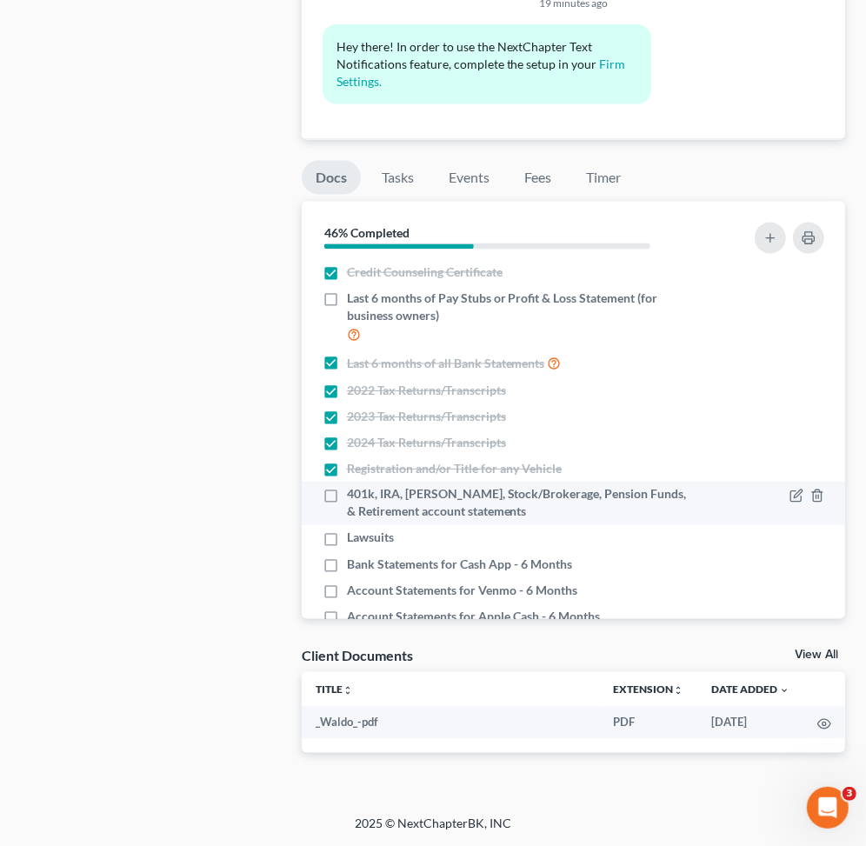
scroll to position [159, 0]
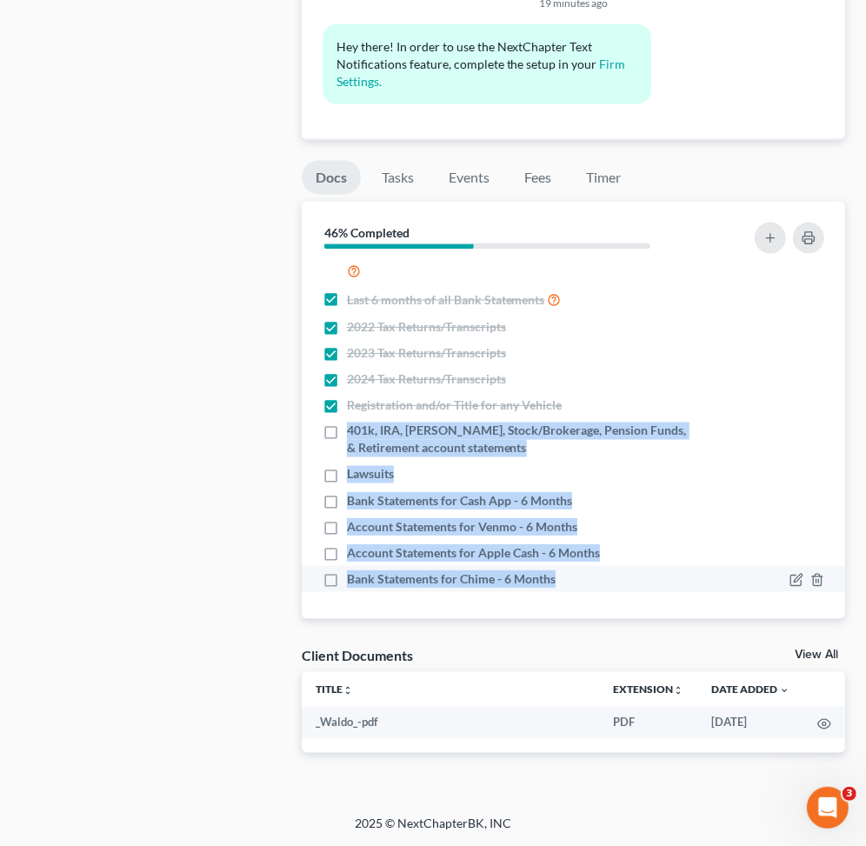
drag, startPoint x: 341, startPoint y: 423, endPoint x: 598, endPoint y: 577, distance: 299.9
click at [598, 577] on ul "Proof of ID (Driver's License) Proof of Social Security Number - Copy of SS Car…" at bounding box center [574, 348] width 516 height 488
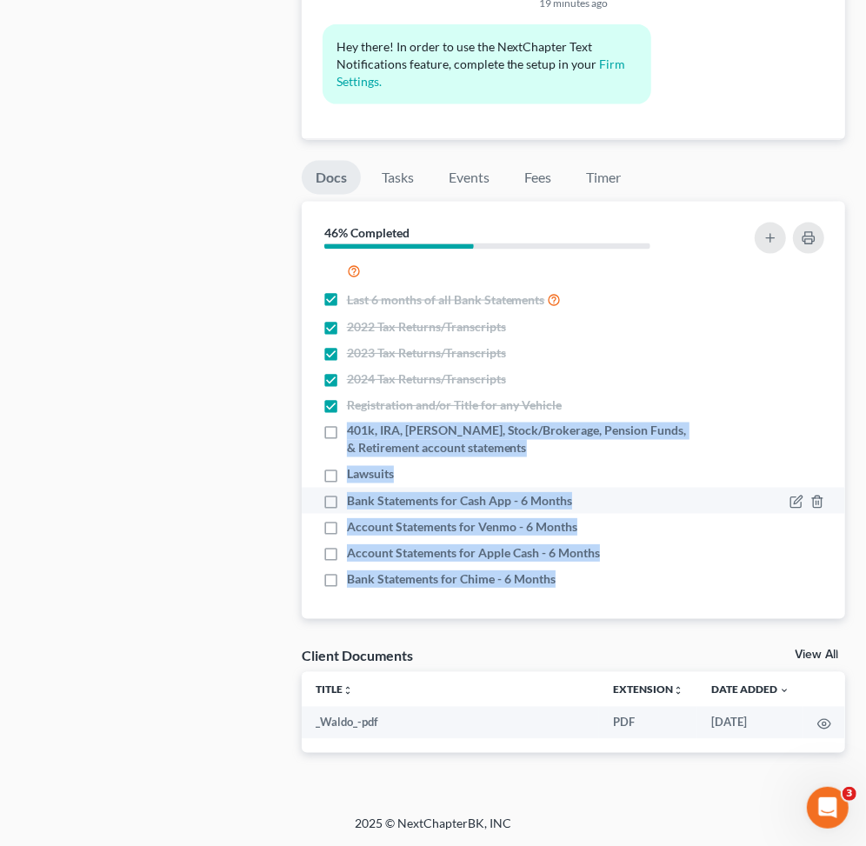
copy ul "401k, IRA, ROTH IRA, Stock/Brokerage, Pension Funds, & Retirement account state…"
click at [766, 243] on icon "button" at bounding box center [771, 238] width 14 height 14
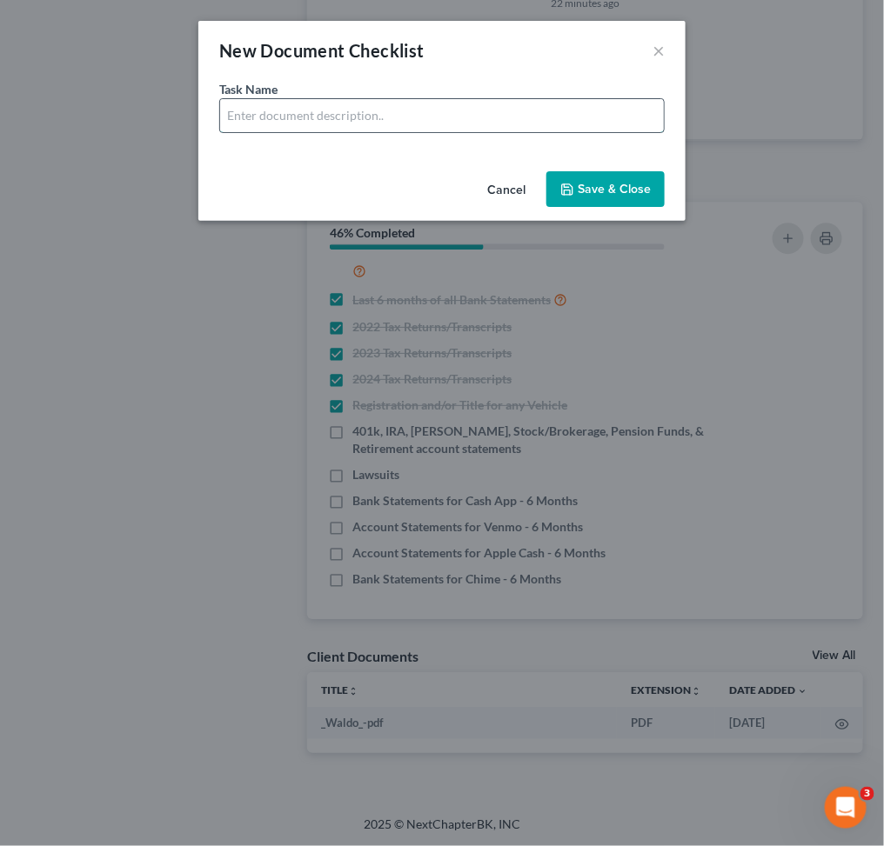
click at [307, 122] on input "text" at bounding box center [442, 115] width 444 height 33
drag, startPoint x: 339, startPoint y: 118, endPoint x: 538, endPoint y: 146, distance: 201.1
click at [538, 146] on div "Task Name * Bank Statements for Cash App - 6 Months" at bounding box center [441, 122] width 487 height 84
click at [484, 122] on input "Bank Statements for Savings ending with" at bounding box center [442, 115] width 444 height 33
type input "Bank Statements for Savings ending with 7994 - 6 Months"
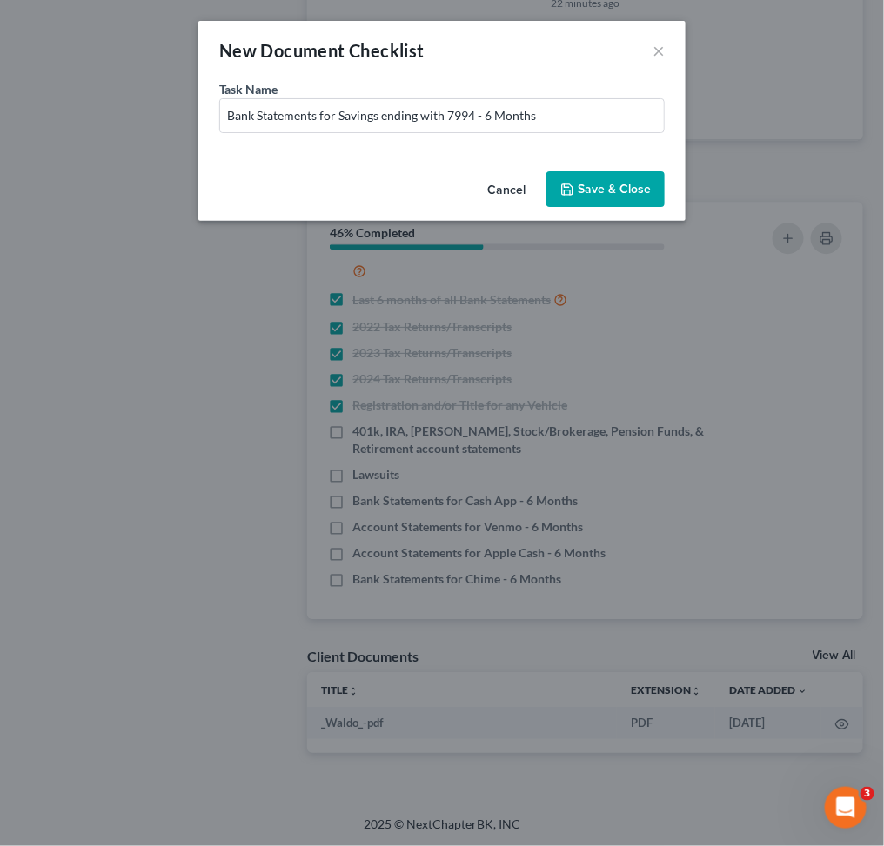
click at [599, 179] on button "Save & Close" at bounding box center [605, 189] width 118 height 37
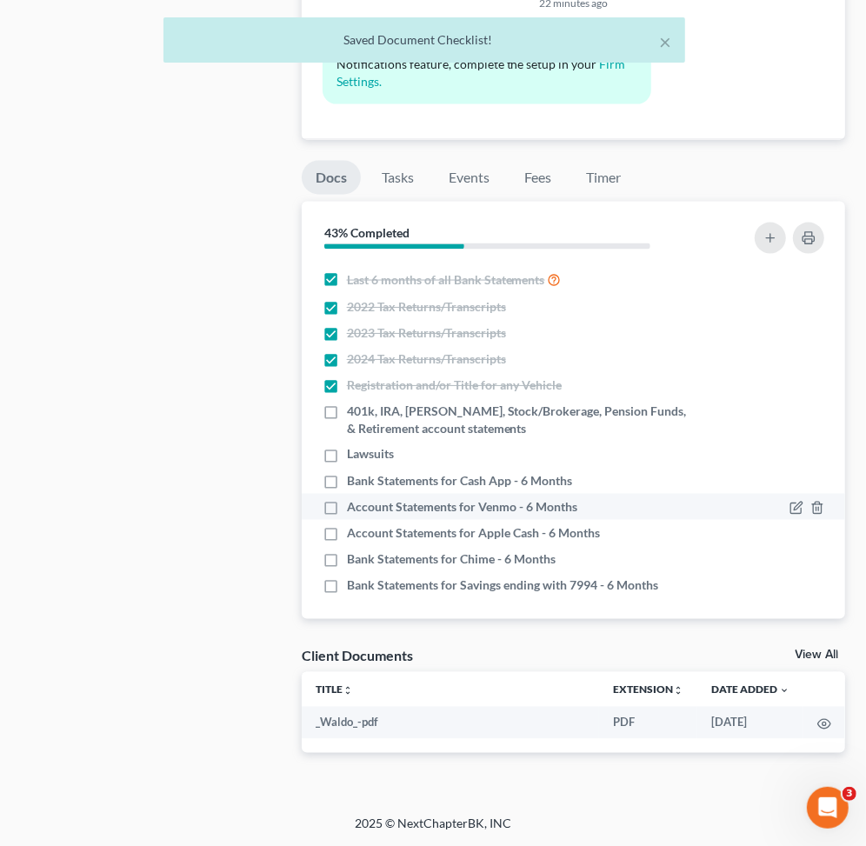
scroll to position [185, 0]
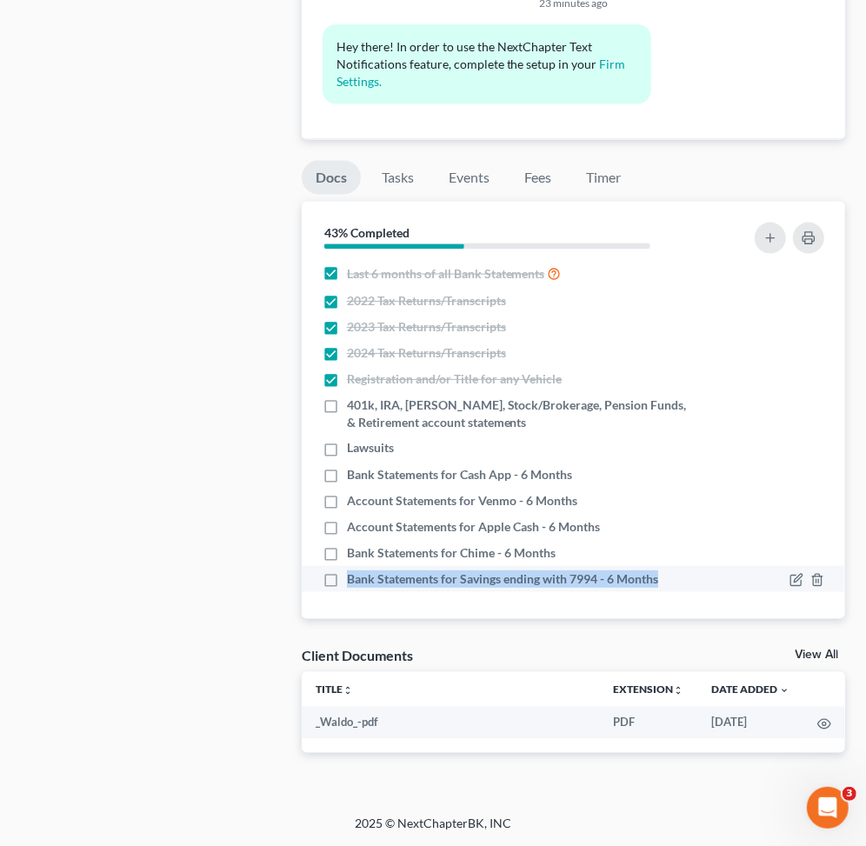
drag, startPoint x: 346, startPoint y: 577, endPoint x: 664, endPoint y: 582, distance: 318.3
click at [664, 582] on div "Bank Statements for Savings ending with 7994 - 6 Months" at bounding box center [509, 578] width 372 height 17
copy span "Bank Statements for Savings ending with 7994 - 6 Months"
click at [794, 578] on icon "button" at bounding box center [798, 579] width 8 height 8
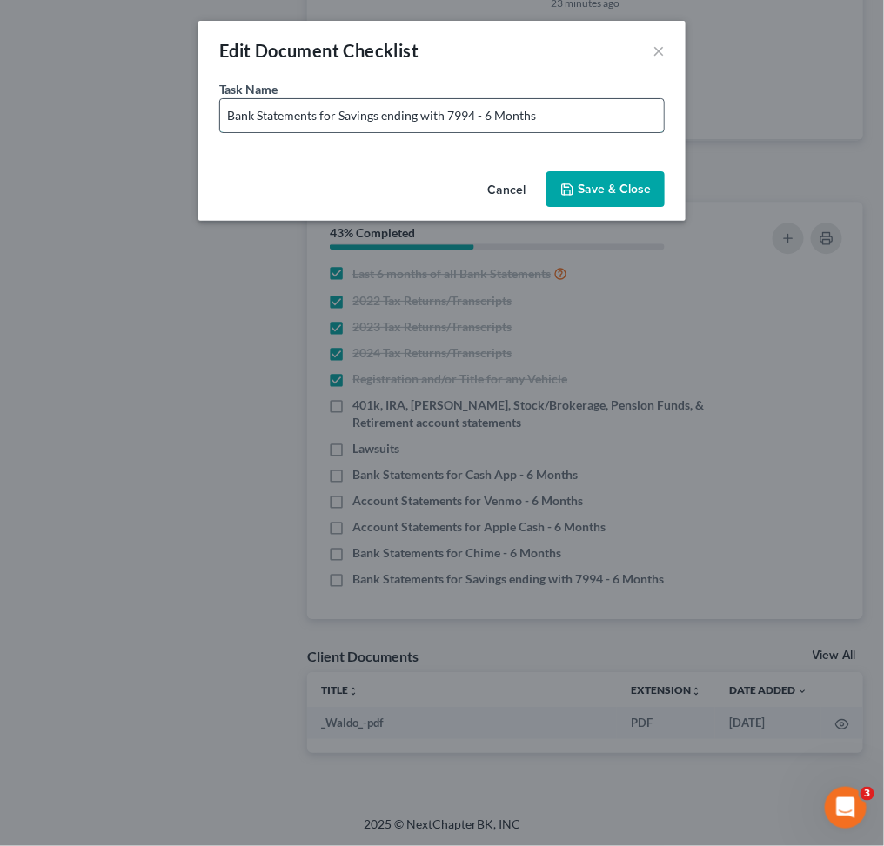
click at [382, 117] on input "Bank Statements for Savings ending with 7994 - 6 Months" at bounding box center [442, 115] width 444 height 33
drag, startPoint x: 606, startPoint y: 109, endPoint x: 187, endPoint y: 129, distance: 419.6
click at [187, 129] on div "Edit Document Checklist × Task Name * Bank Statements for Savings Account endin…" at bounding box center [442, 423] width 884 height 846
type input "Bank Statements for Savings Account ending with 7994 - 6 Months"
click at [616, 194] on button "Save & Close" at bounding box center [605, 189] width 118 height 37
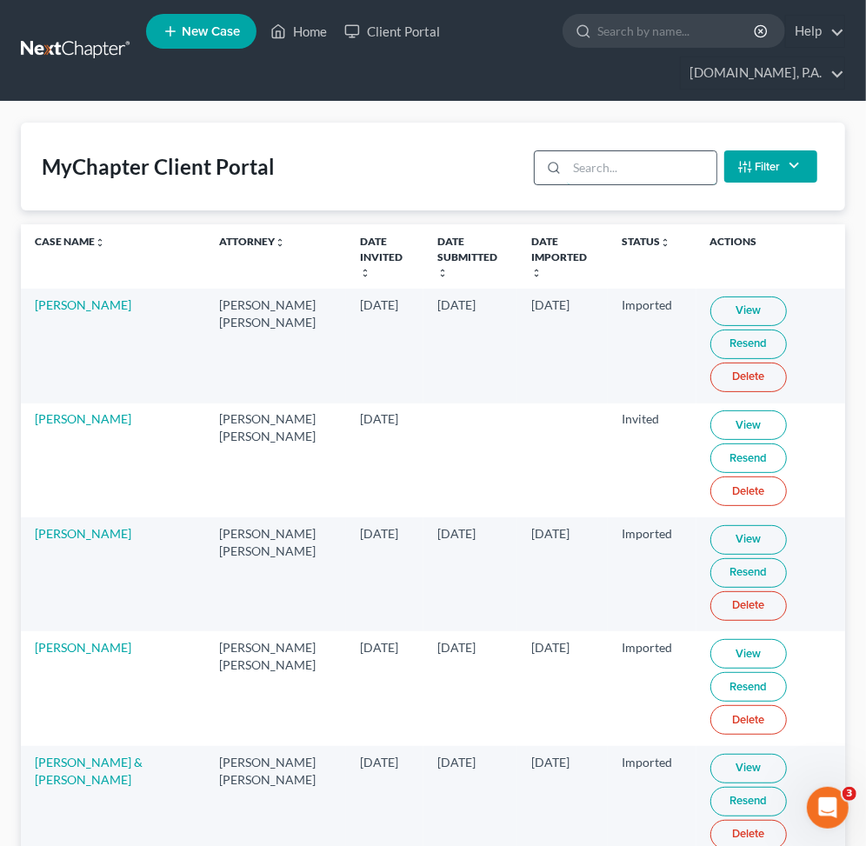
click at [593, 170] on input "search" at bounding box center [641, 167] width 149 height 33
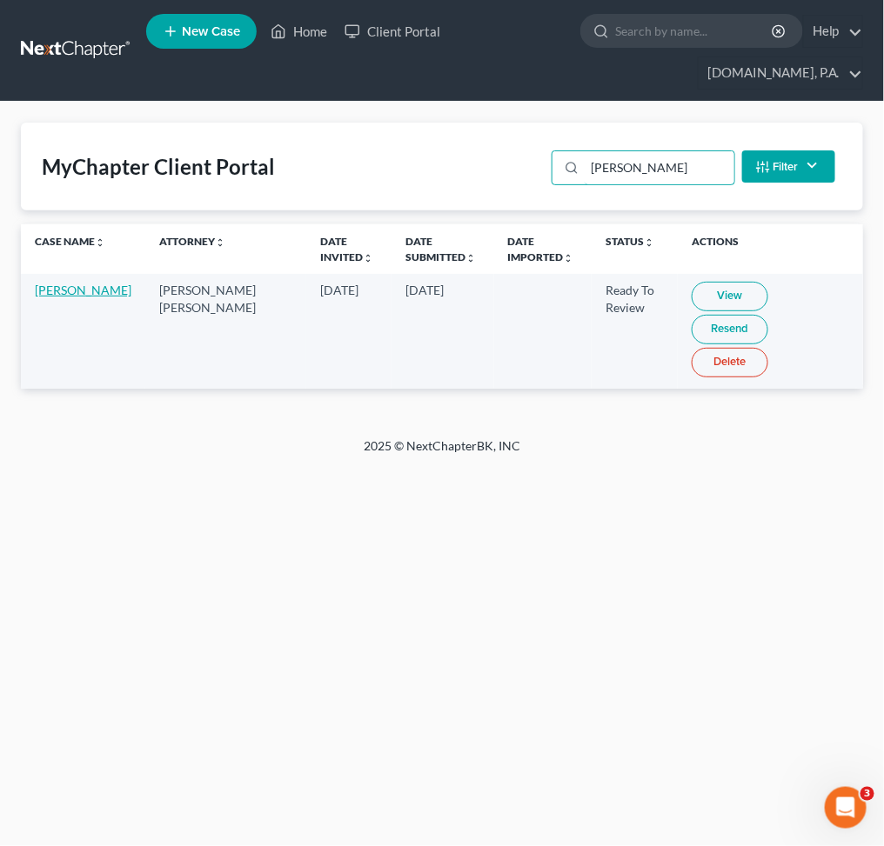
type input "voss"
click at [63, 286] on link "Beth Voss" at bounding box center [83, 290] width 97 height 15
select select "4"
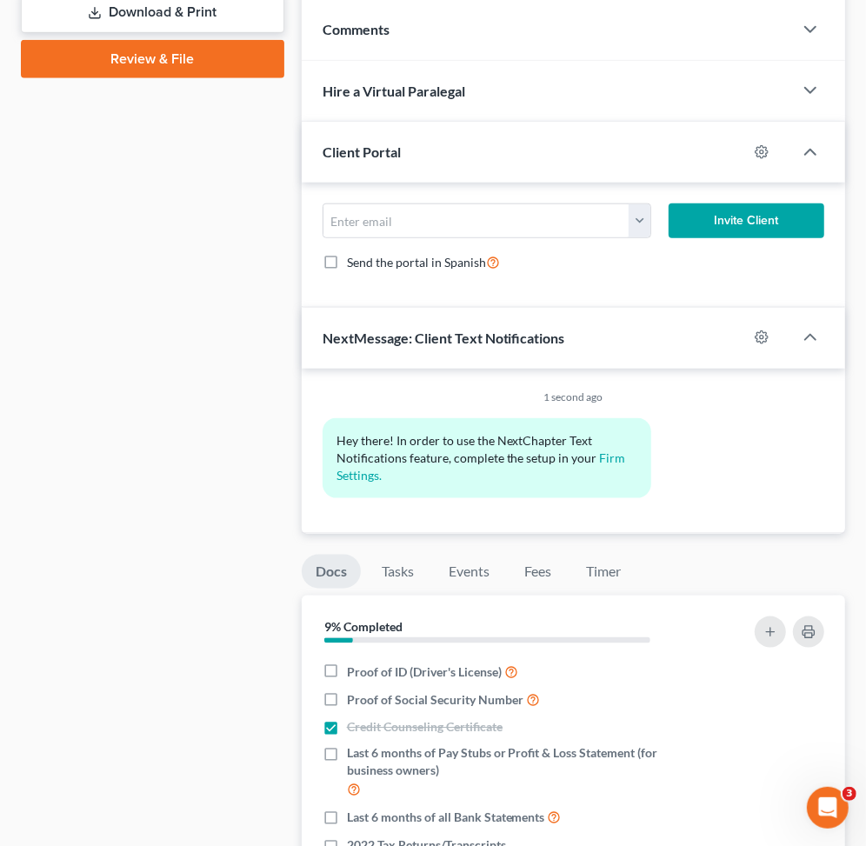
scroll to position [1205, 0]
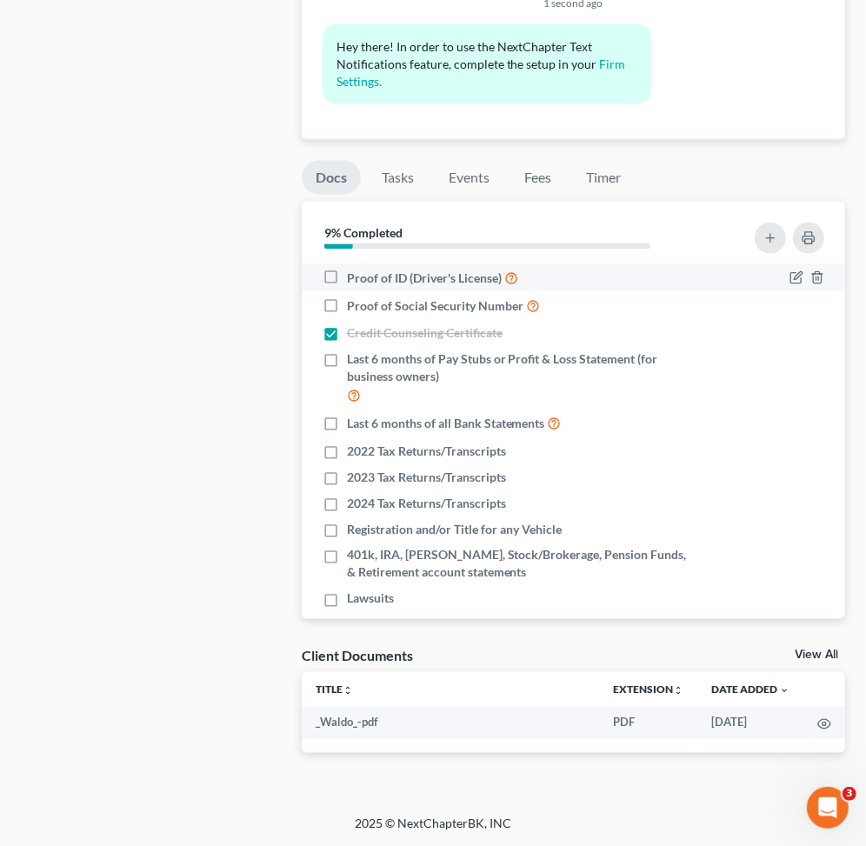
click at [347, 280] on label "Proof of ID (Driver's License)" at bounding box center [432, 278] width 171 height 20
click at [354, 279] on input "Proof of ID (Driver's License)" at bounding box center [359, 273] width 11 height 11
checkbox input "true"
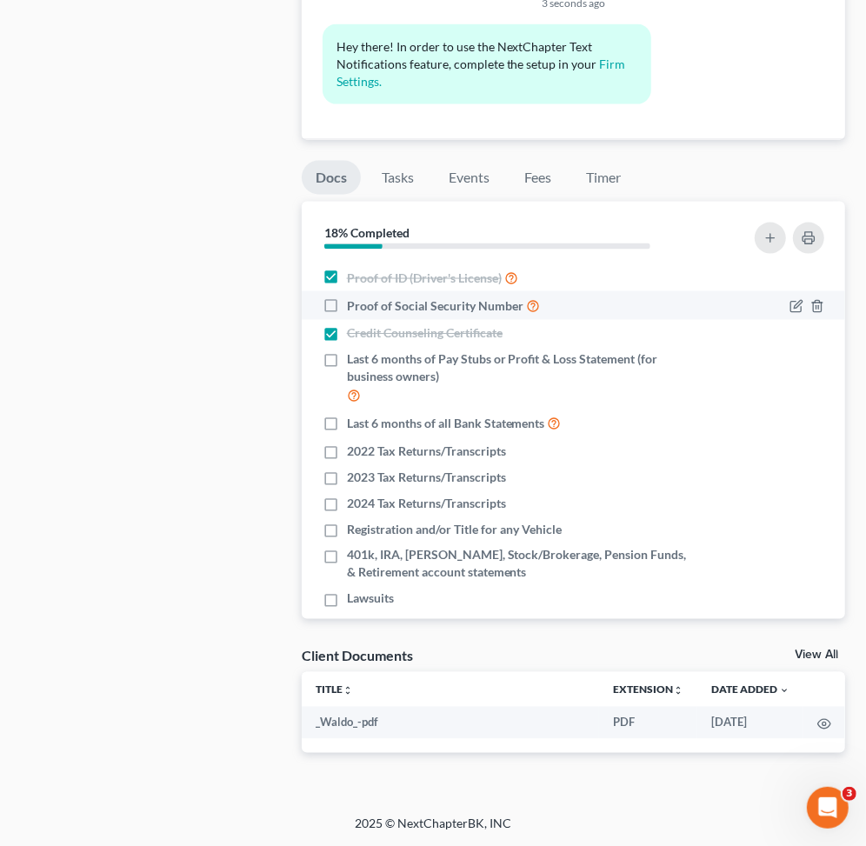
click at [347, 308] on label "Proof of Social Security Number" at bounding box center [443, 306] width 193 height 20
click at [354, 307] on input "Proof of Social Security Number" at bounding box center [359, 301] width 11 height 11
checkbox input "true"
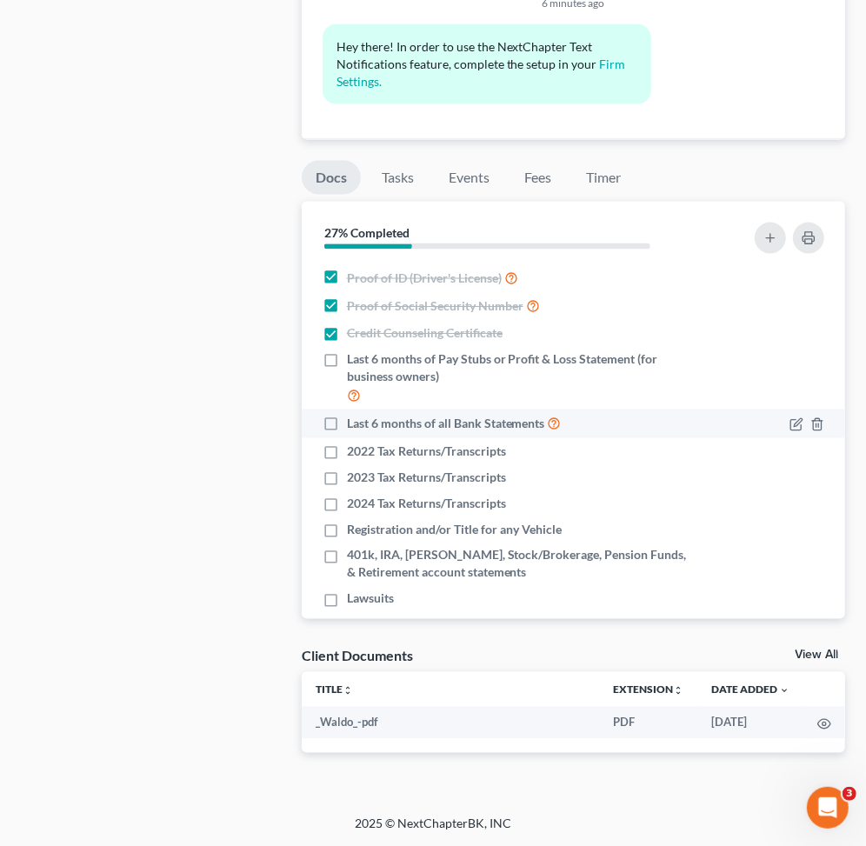
click at [347, 430] on label "Last 6 months of all Bank Statements" at bounding box center [454, 424] width 215 height 20
click at [354, 425] on input "Last 6 months of all Bank Statements" at bounding box center [359, 419] width 11 height 11
checkbox input "true"
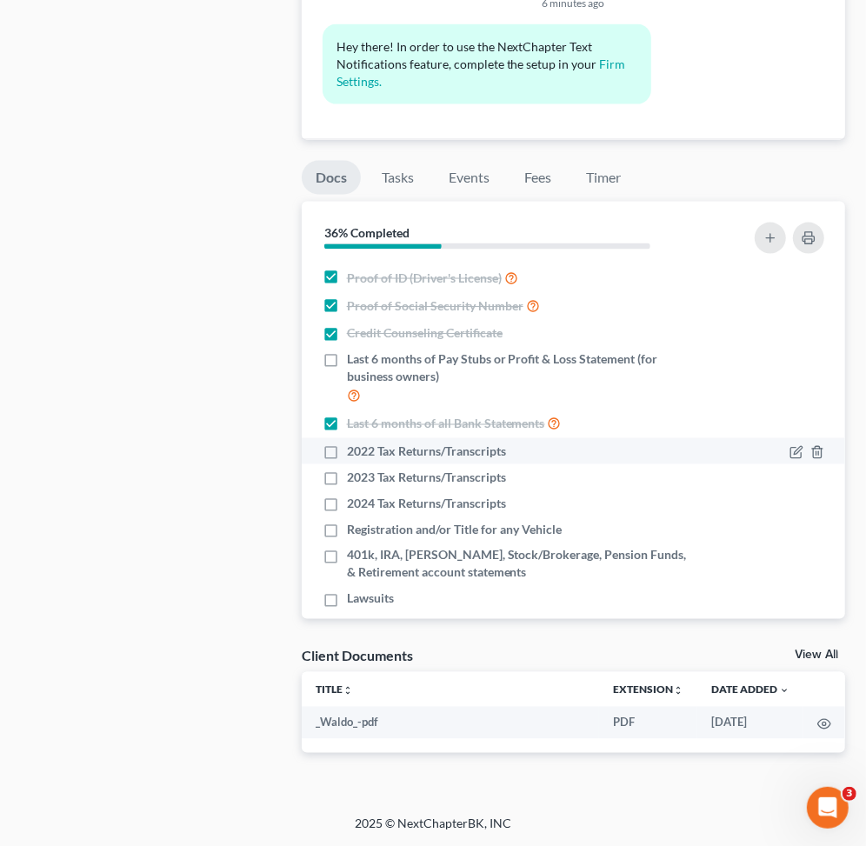
click at [347, 459] on label "2022 Tax Returns/Transcripts" at bounding box center [426, 451] width 159 height 17
click at [354, 454] on input "2022 Tax Returns/Transcripts" at bounding box center [359, 448] width 11 height 11
checkbox input "true"
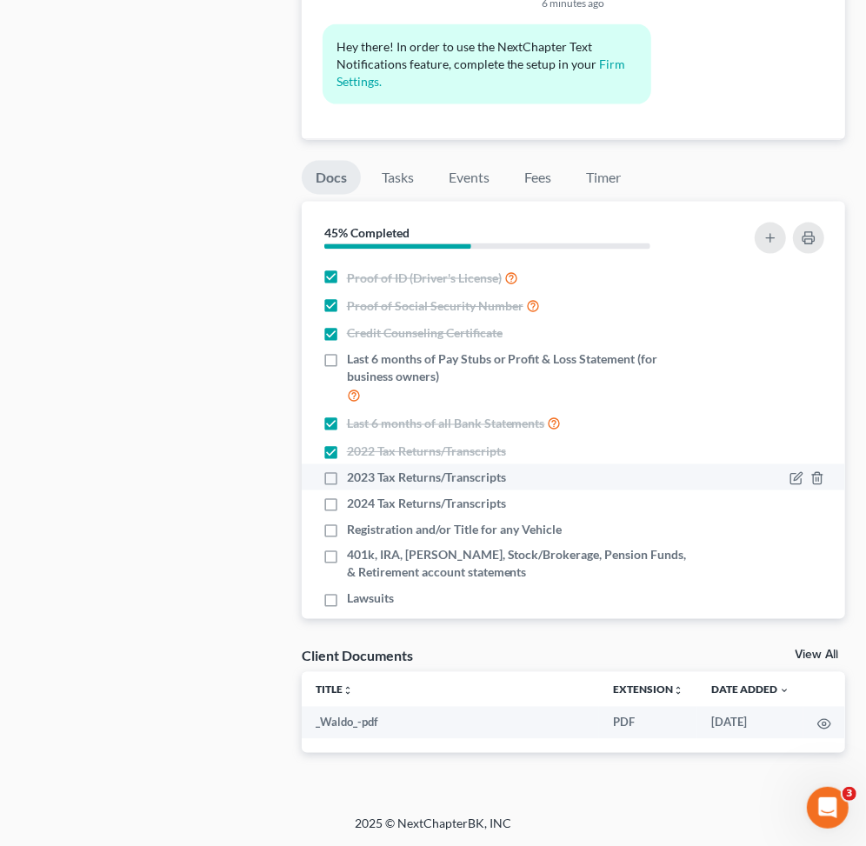
click at [347, 479] on label "2023 Tax Returns/Transcripts" at bounding box center [426, 477] width 159 height 17
click at [354, 479] on input "2023 Tax Returns/Transcripts" at bounding box center [359, 474] width 11 height 11
checkbox input "true"
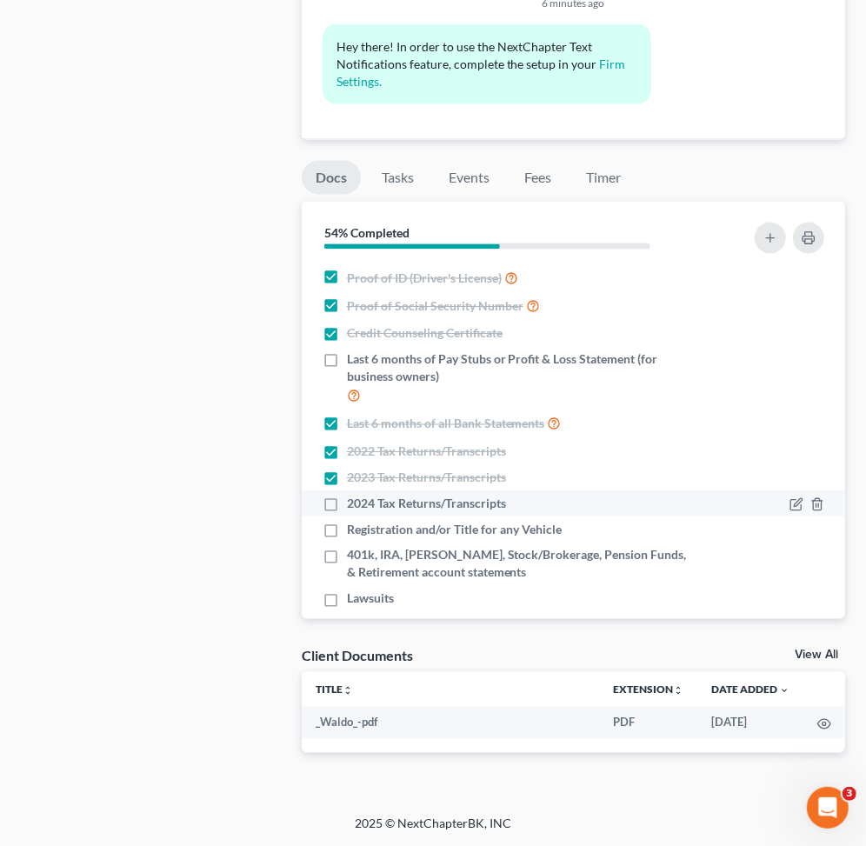
click at [347, 507] on label "2024 Tax Returns/Transcripts" at bounding box center [426, 503] width 159 height 17
click at [354, 506] on input "2024 Tax Returns/Transcripts" at bounding box center [359, 500] width 11 height 11
checkbox input "true"
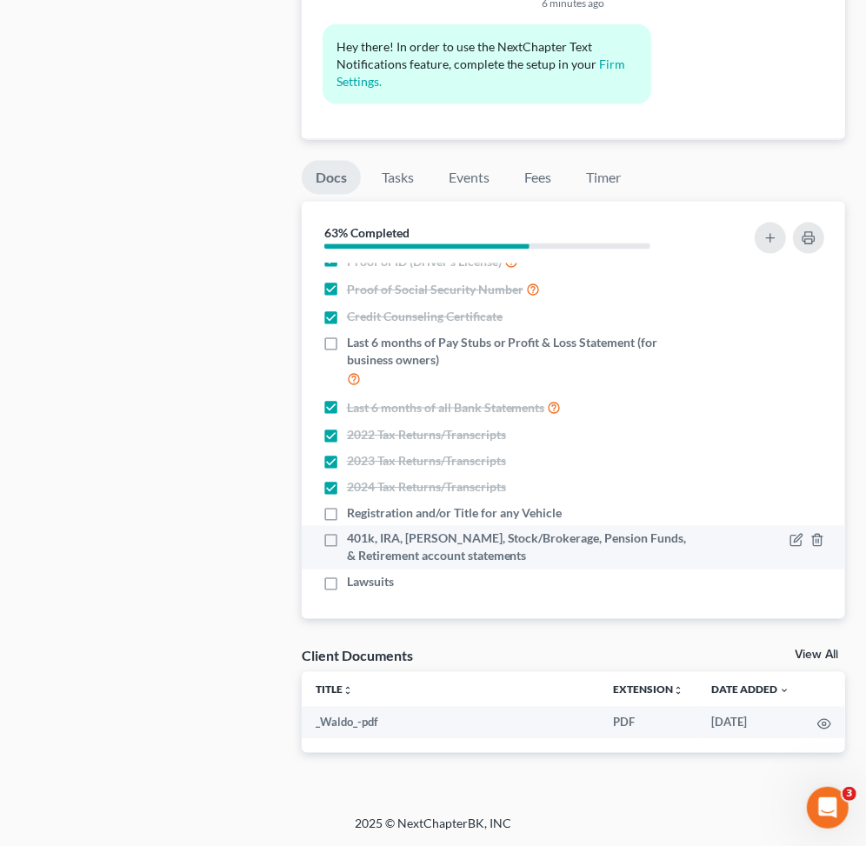
scroll to position [20, 0]
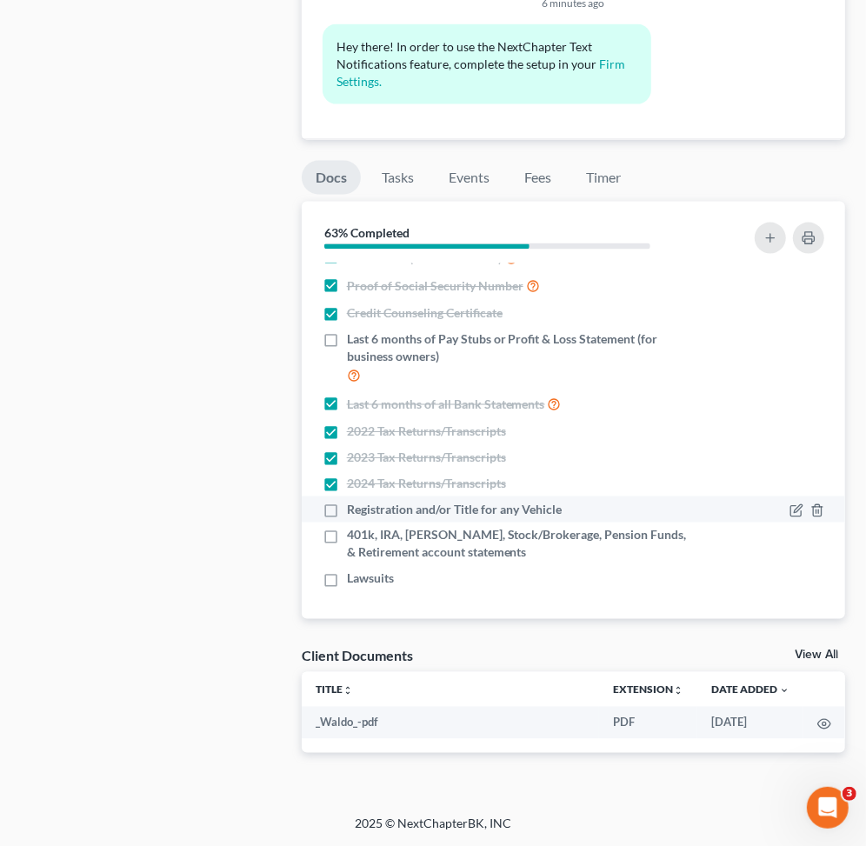
click at [347, 504] on label "Registration and/or Title for any Vehicle" at bounding box center [454, 509] width 215 height 17
click at [354, 504] on input "Registration and/or Title for any Vehicle" at bounding box center [359, 506] width 11 height 11
checkbox input "true"
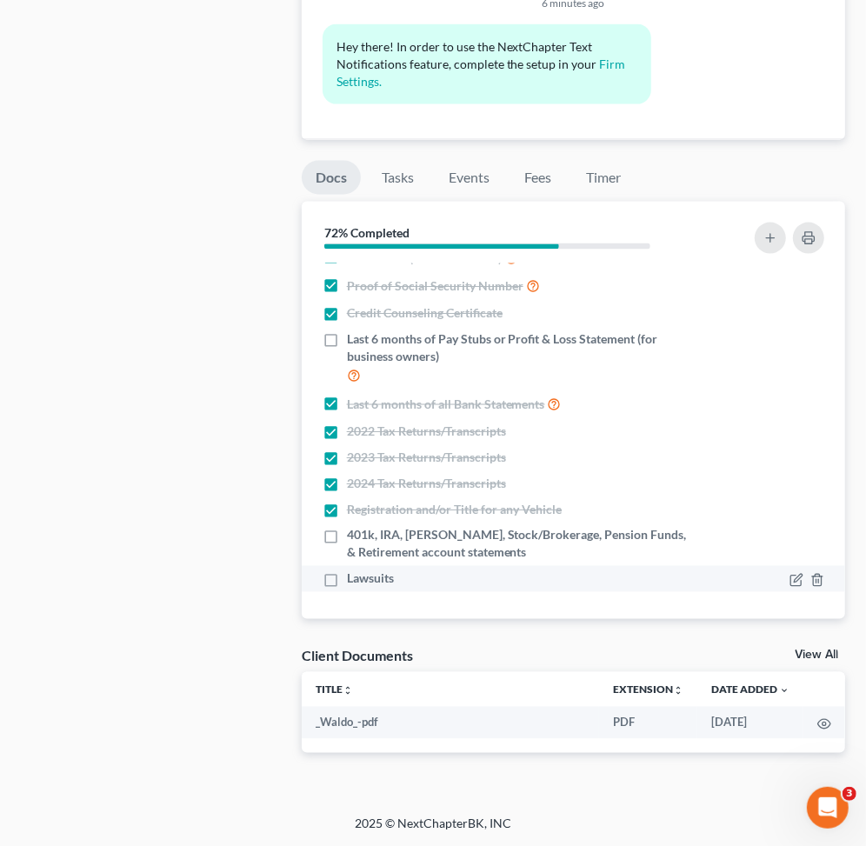
click at [347, 584] on label "Lawsuits" at bounding box center [370, 578] width 47 height 17
click at [354, 582] on input "Lawsuits" at bounding box center [359, 575] width 11 height 11
click at [347, 581] on label "Lawsuits" at bounding box center [370, 578] width 47 height 17
click at [354, 581] on input "Lawsuits" at bounding box center [359, 575] width 11 height 11
checkbox input "false"
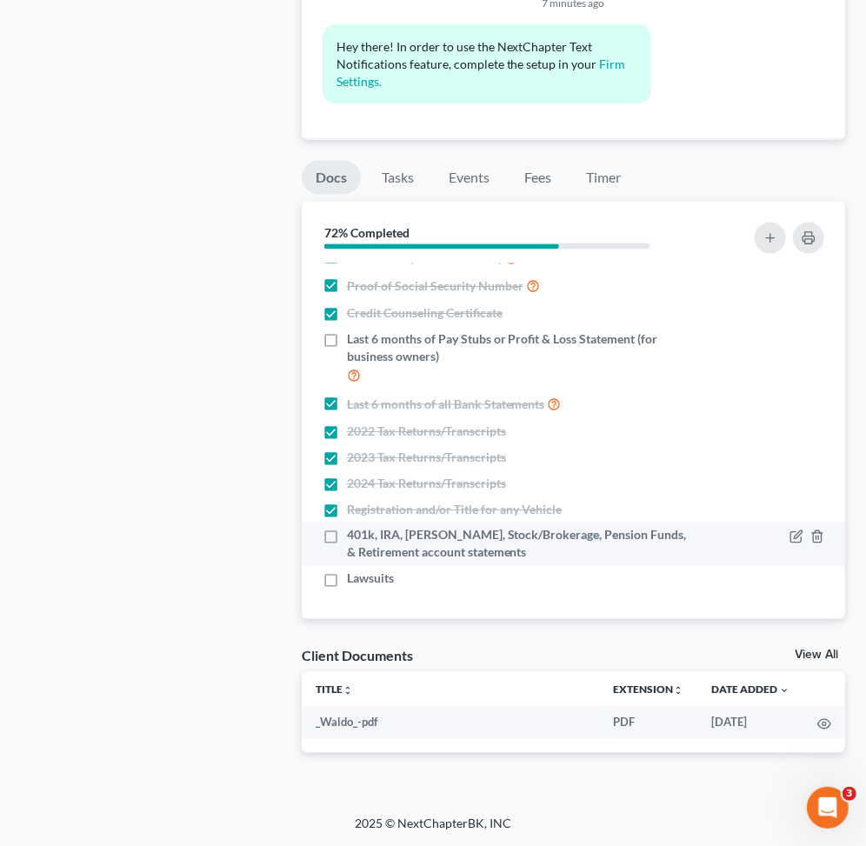
click at [347, 534] on label "401k, IRA, ROTH IRA, Stock/Brokerage, Pension Funds, & Retirement account state…" at bounding box center [521, 544] width 348 height 35
click at [354, 534] on input "401k, IRA, ROTH IRA, Stock/Brokerage, Pension Funds, & Retirement account state…" at bounding box center [359, 532] width 11 height 11
checkbox input "true"
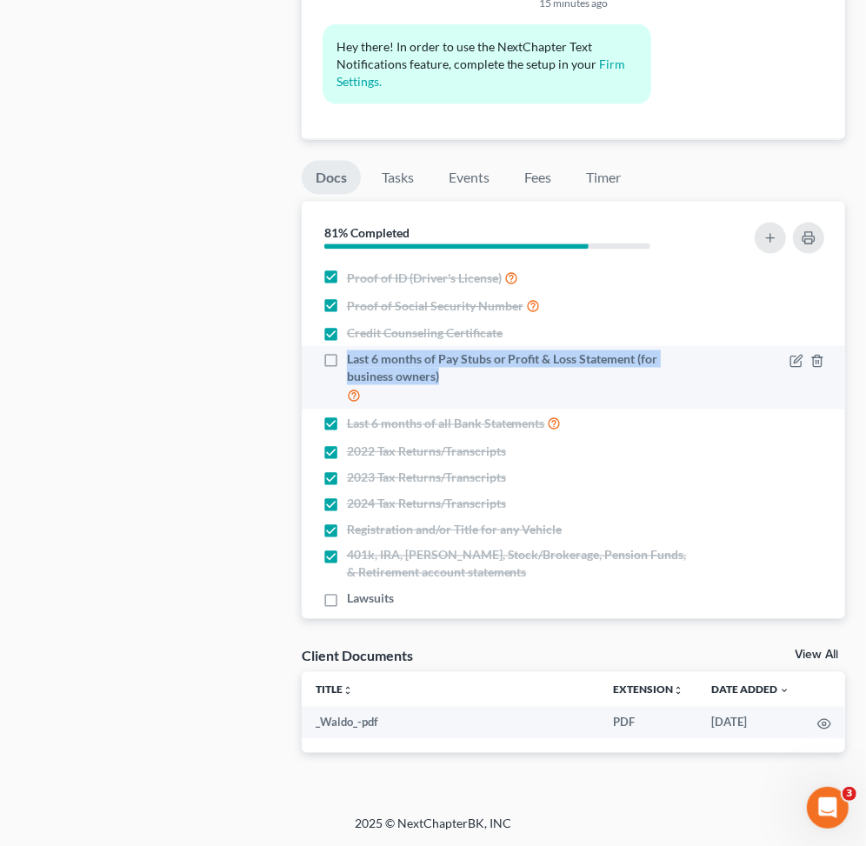
drag, startPoint x: 344, startPoint y: 354, endPoint x: 456, endPoint y: 382, distance: 114.7
click at [456, 382] on div "Last 6 months of Pay Stubs or Profit & Loss Statement (for business owners)" at bounding box center [509, 377] width 372 height 55
copy span "Last 6 months of Pay Stubs or Profit & Loss Statement (for business owners)"
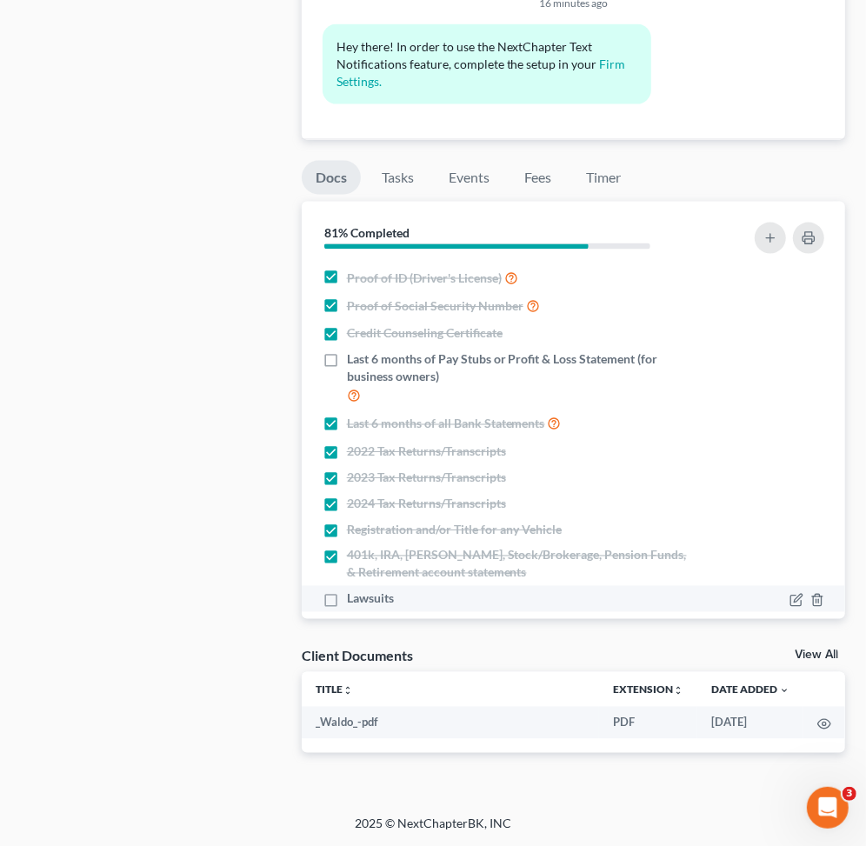
drag, startPoint x: 321, startPoint y: 600, endPoint x: 342, endPoint y: 600, distance: 20.9
click at [347, 600] on label "Lawsuits" at bounding box center [370, 598] width 47 height 17
click at [347, 597] on label "Lawsuits" at bounding box center [370, 598] width 47 height 17
click at [354, 597] on input "Lawsuits" at bounding box center [359, 595] width 11 height 11
checkbox input "true"
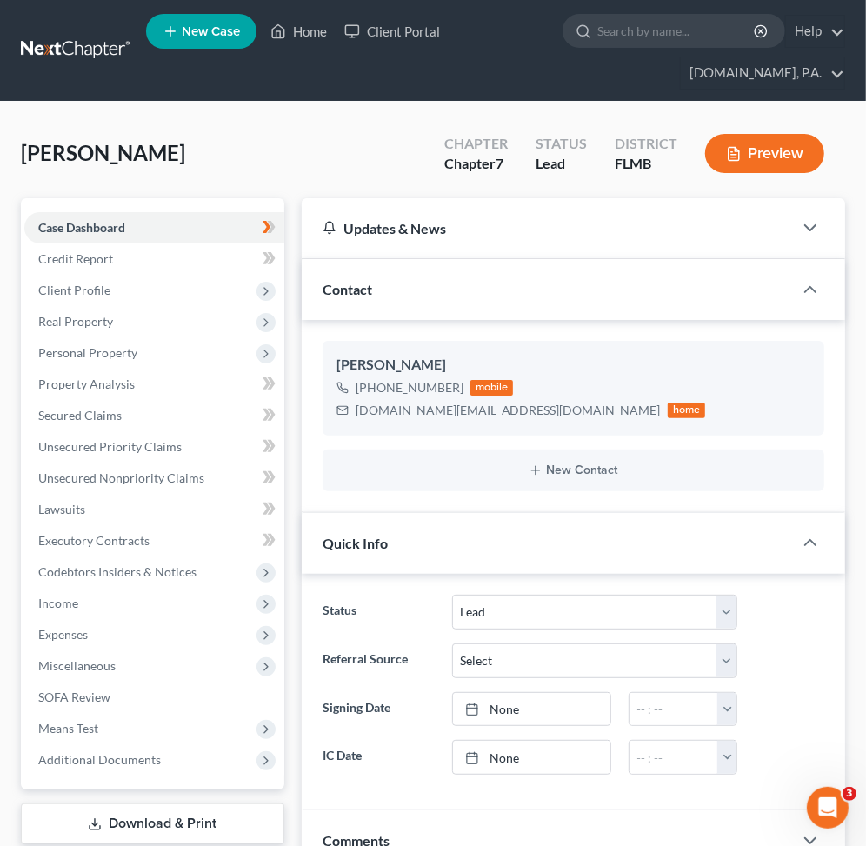
click at [93, 50] on link at bounding box center [76, 50] width 111 height 31
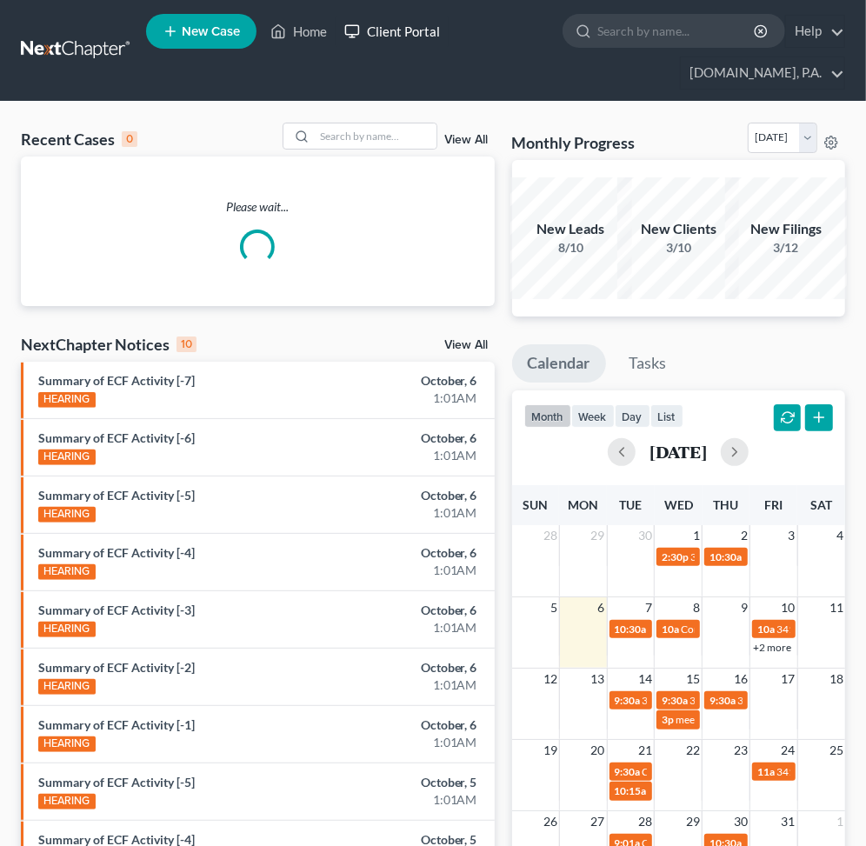
click at [388, 32] on link "Client Portal" at bounding box center [392, 31] width 113 height 31
